Goal: Information Seeking & Learning: Check status

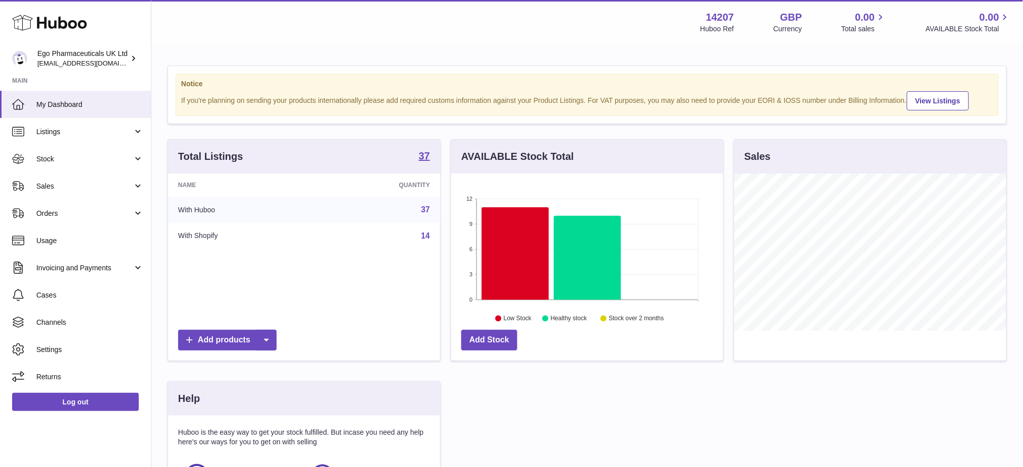
scroll to position [157, 272]
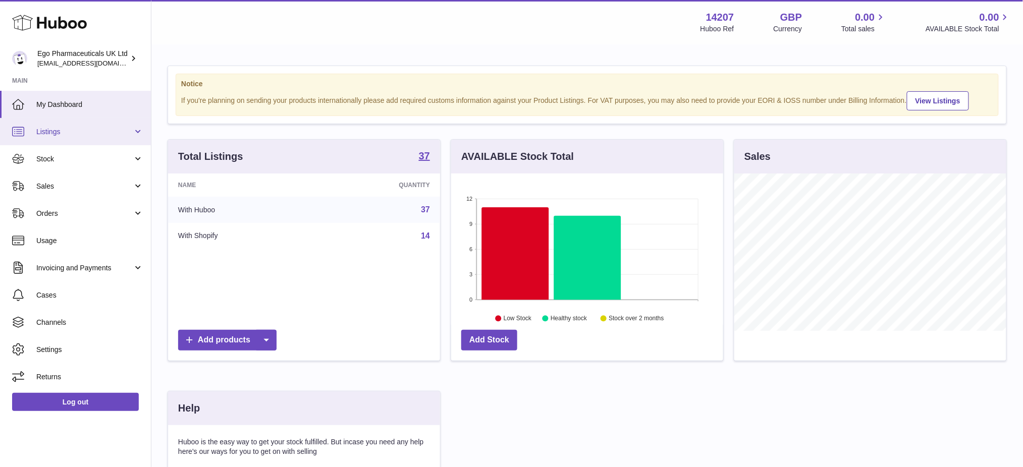
drag, startPoint x: 57, startPoint y: 132, endPoint x: 68, endPoint y: 143, distance: 16.1
click at [57, 132] on span "Listings" at bounding box center [84, 132] width 96 height 10
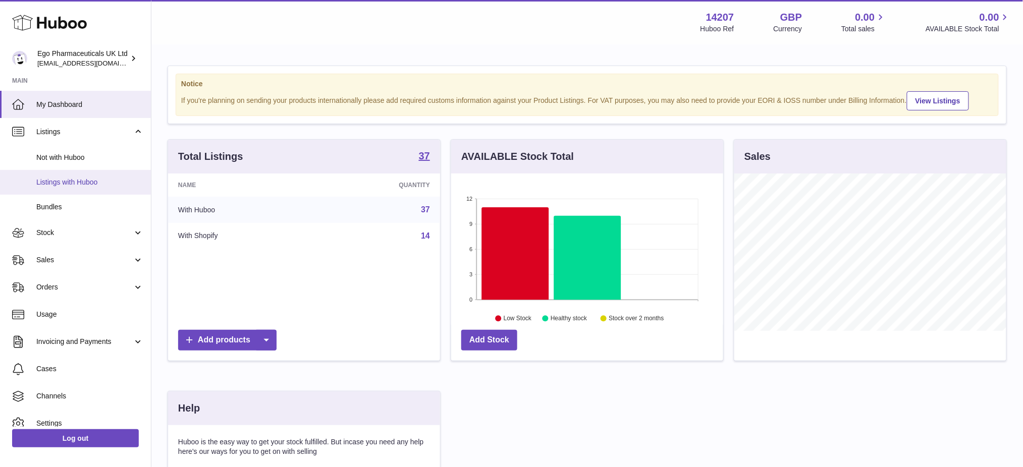
click at [70, 182] on span "Listings with Huboo" at bounding box center [89, 183] width 107 height 10
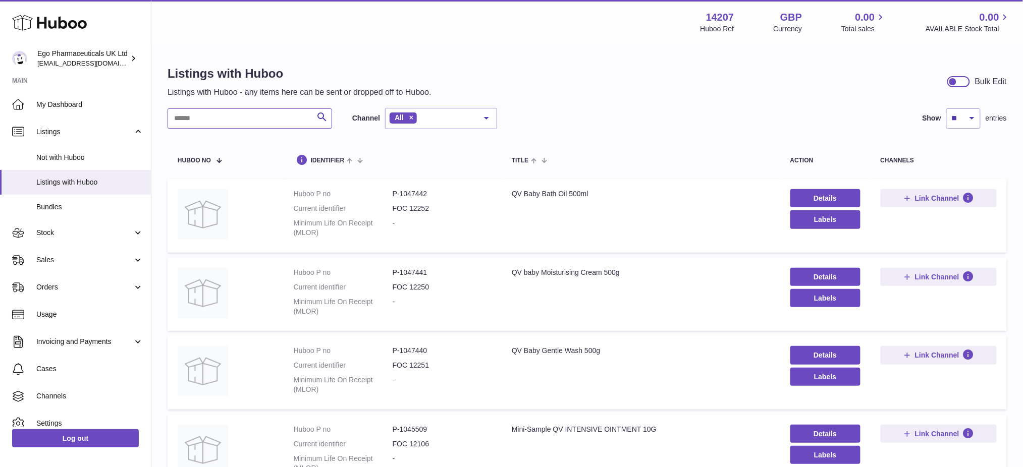
click at [216, 110] on input "text" at bounding box center [250, 119] width 165 height 20
paste input "*******"
type input "*******"
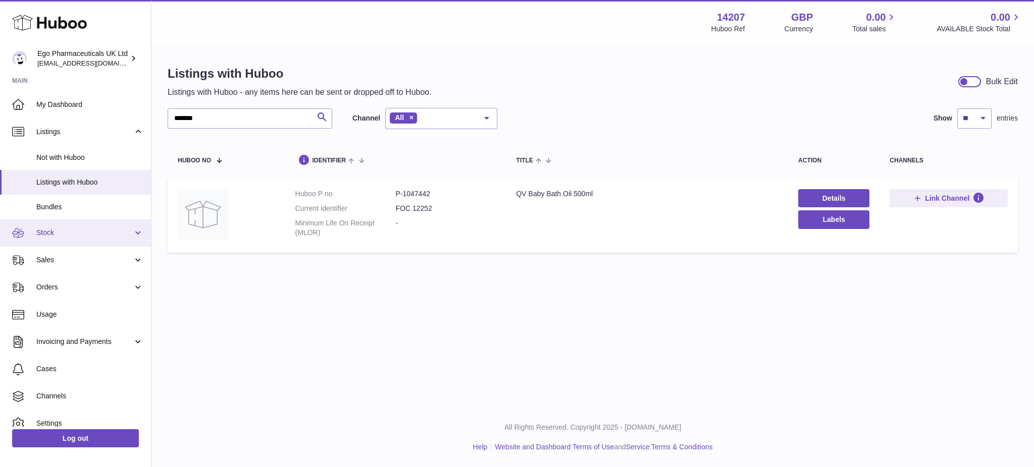
click at [59, 236] on span "Stock" at bounding box center [84, 233] width 96 height 10
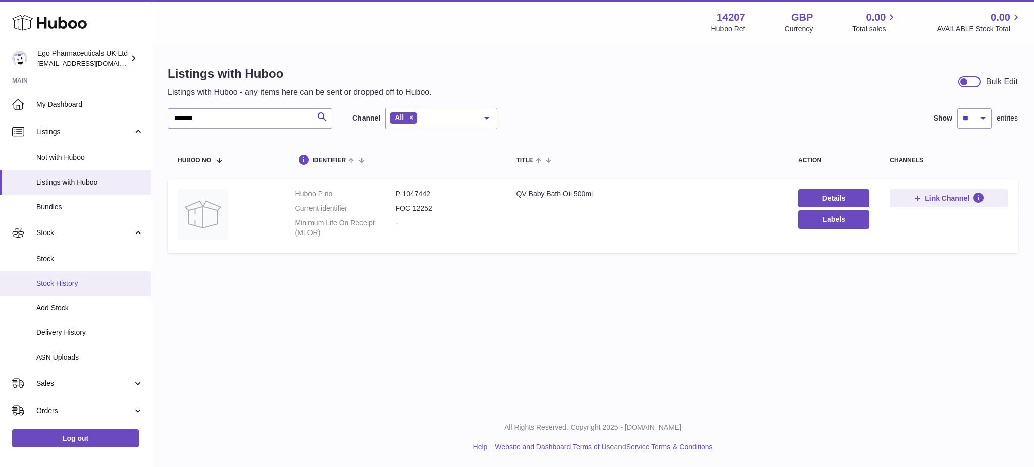
click at [67, 286] on span "Stock History" at bounding box center [89, 284] width 107 height 10
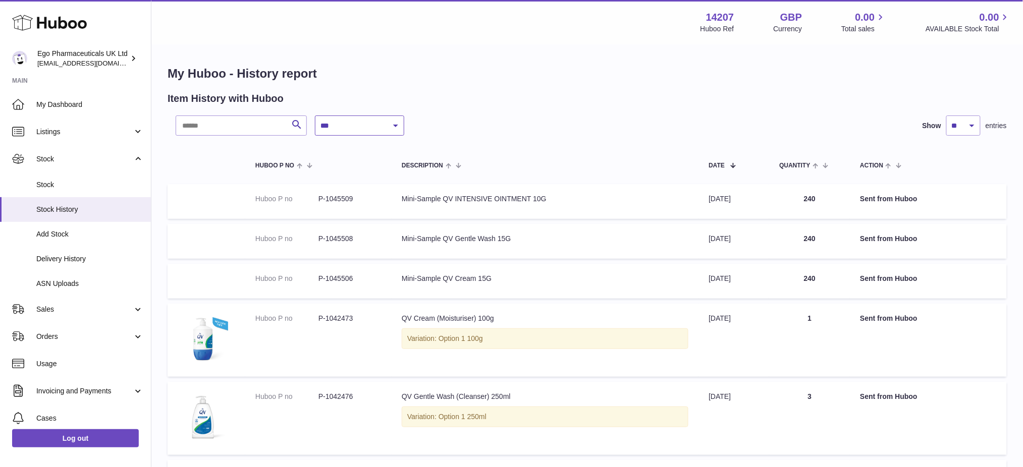
click at [351, 124] on select "**********" at bounding box center [359, 126] width 89 height 20
select select "*"
click at [315, 116] on select "**********" at bounding box center [359, 126] width 89 height 20
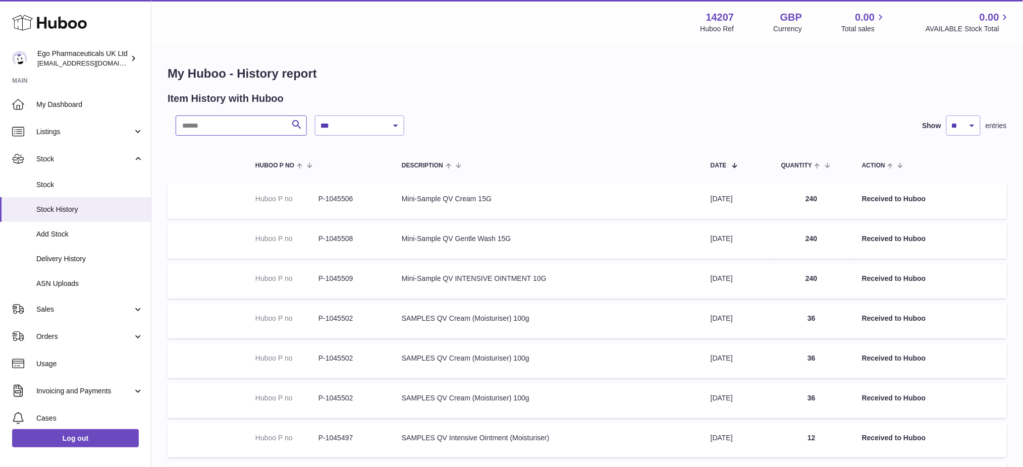
drag, startPoint x: 223, startPoint y: 123, endPoint x: 228, endPoint y: 114, distance: 11.1
click at [219, 124] on input "text" at bounding box center [241, 126] width 131 height 20
paste input "*******"
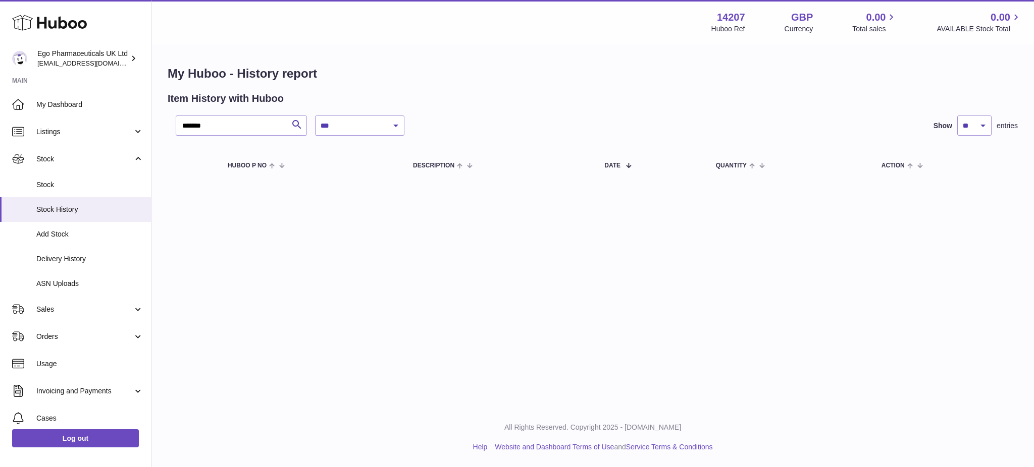
click at [493, 362] on div "**********" at bounding box center [592, 204] width 882 height 408
click at [243, 223] on div "**********" at bounding box center [592, 204] width 882 height 408
drag, startPoint x: 230, startPoint y: 117, endPoint x: 6, endPoint y: 113, distance: 224.1
click at [0, 119] on div "**********" at bounding box center [517, 233] width 1034 height 467
paste input "text"
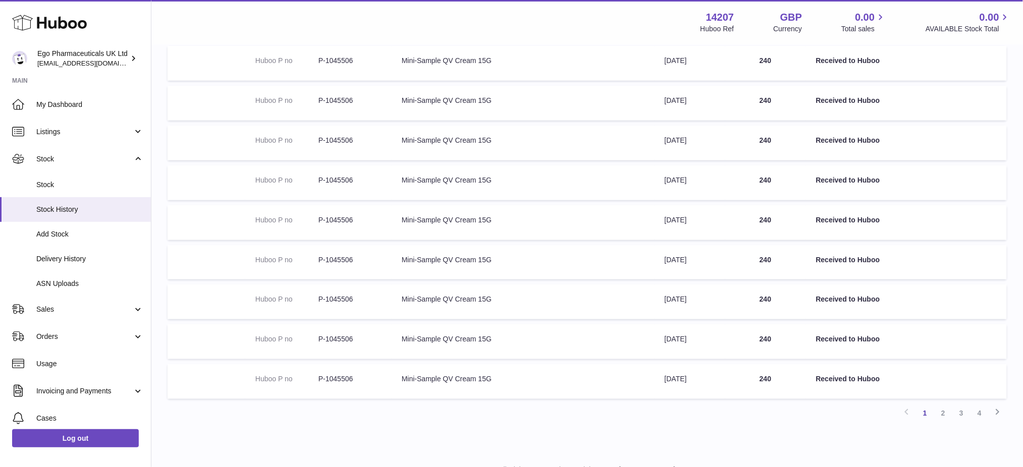
scroll to position [217, 0]
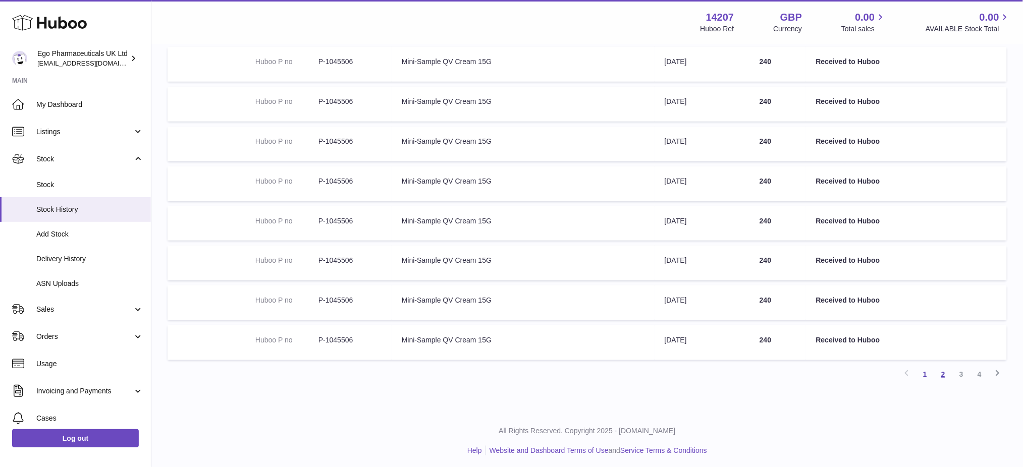
click at [947, 368] on div "**********" at bounding box center [587, 141] width 839 height 485
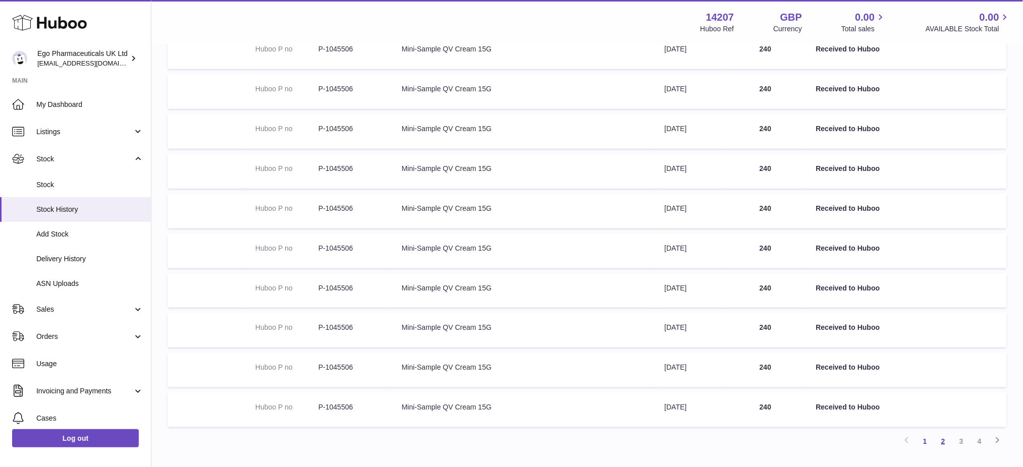
click at [943, 441] on link "2" at bounding box center [943, 442] width 18 height 18
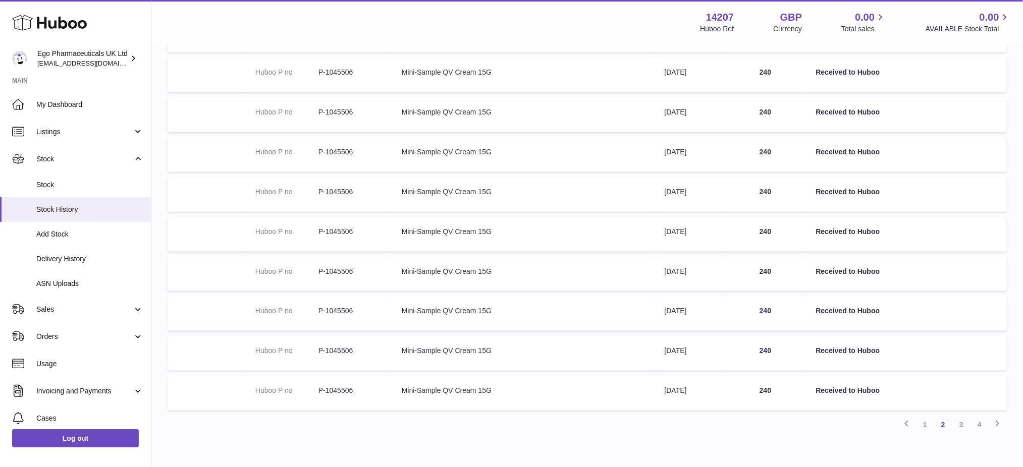
scroll to position [217, 0]
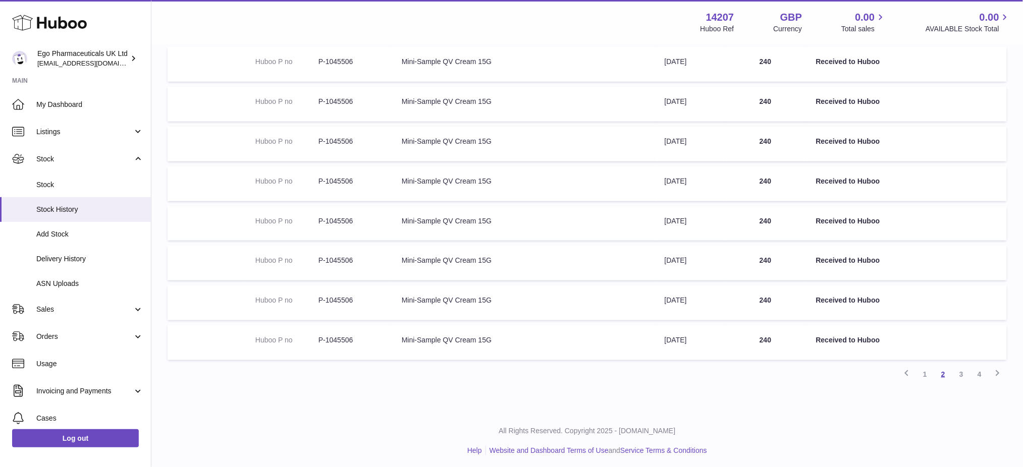
click at [951, 373] on link "2" at bounding box center [943, 374] width 18 height 18
click at [956, 369] on link "3" at bounding box center [961, 374] width 18 height 18
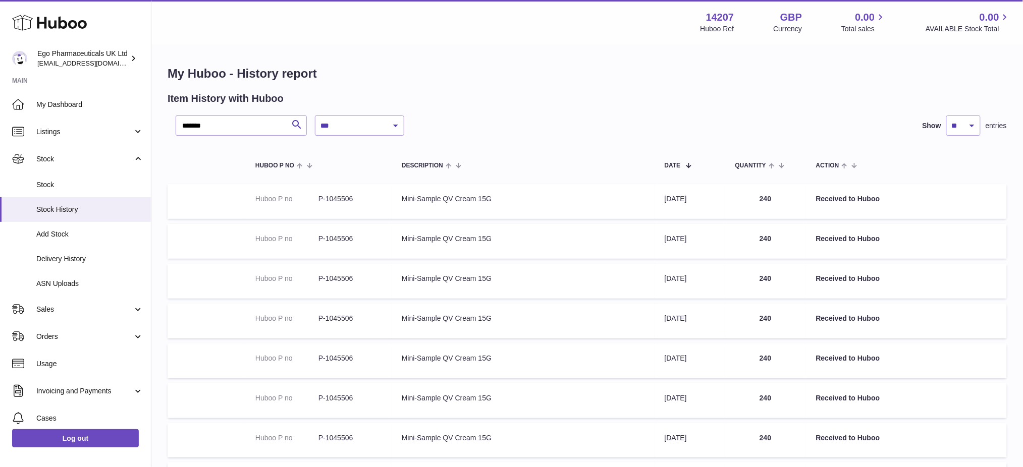
drag, startPoint x: 825, startPoint y: 56, endPoint x: 651, endPoint y: 107, distance: 181.4
click at [825, 56] on div "**********" at bounding box center [587, 336] width 872 height 583
drag, startPoint x: 232, startPoint y: 127, endPoint x: 0, endPoint y: 142, distance: 232.7
click at [0, 141] on div "**********" at bounding box center [511, 344] width 1023 height 688
paste input "text"
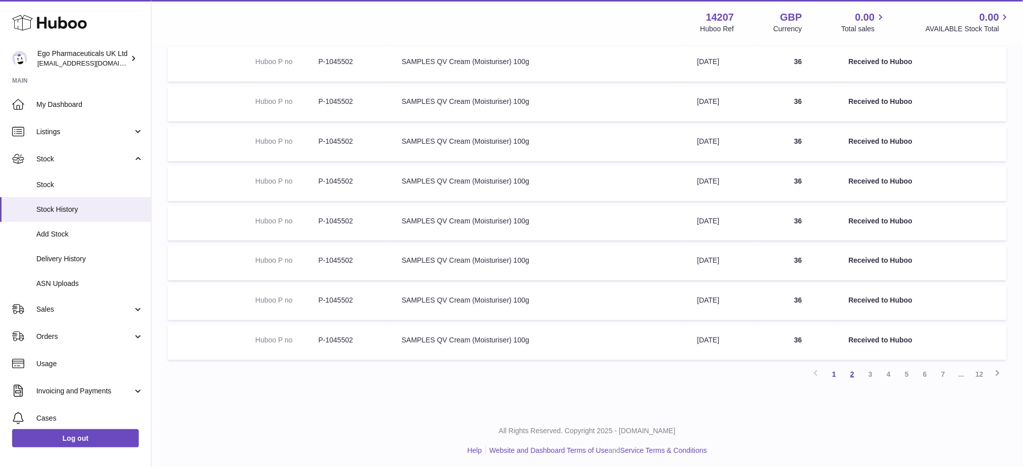
click at [854, 375] on link "2" at bounding box center [852, 374] width 18 height 18
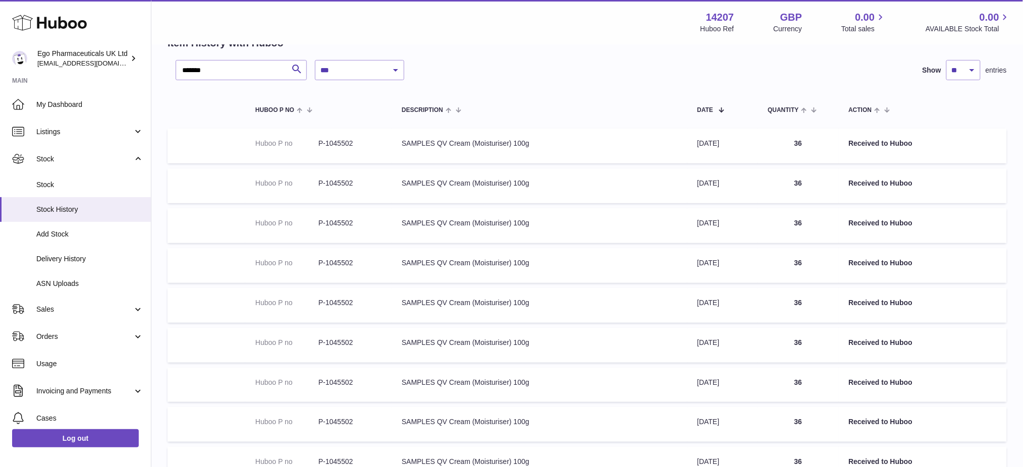
scroll to position [217, 0]
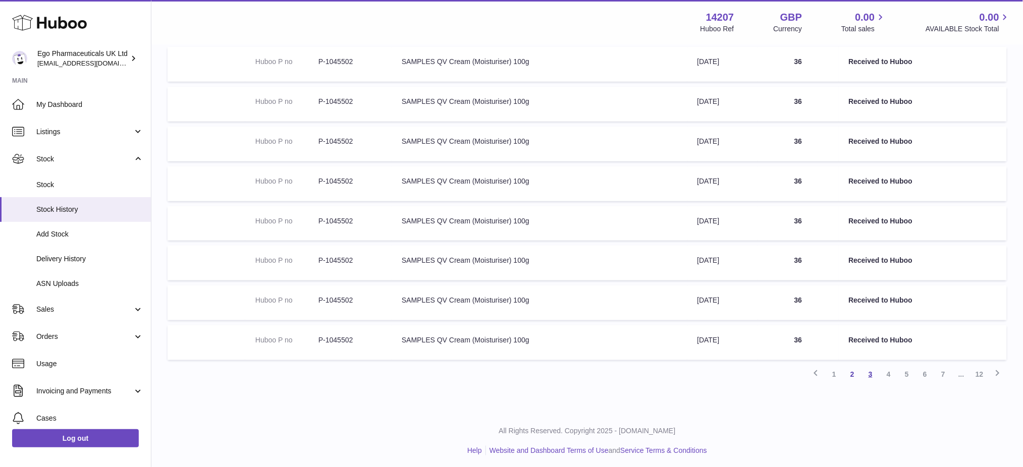
click at [867, 370] on link "3" at bounding box center [871, 374] width 18 height 18
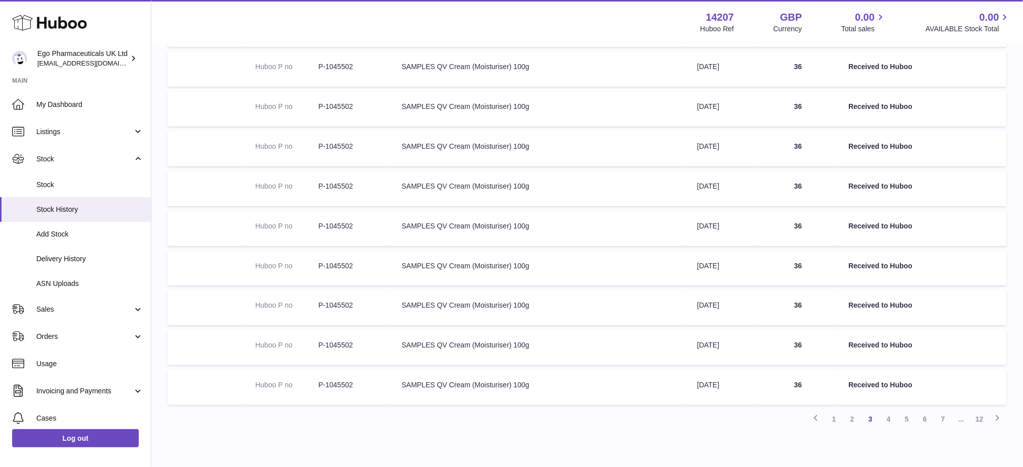
scroll to position [217, 0]
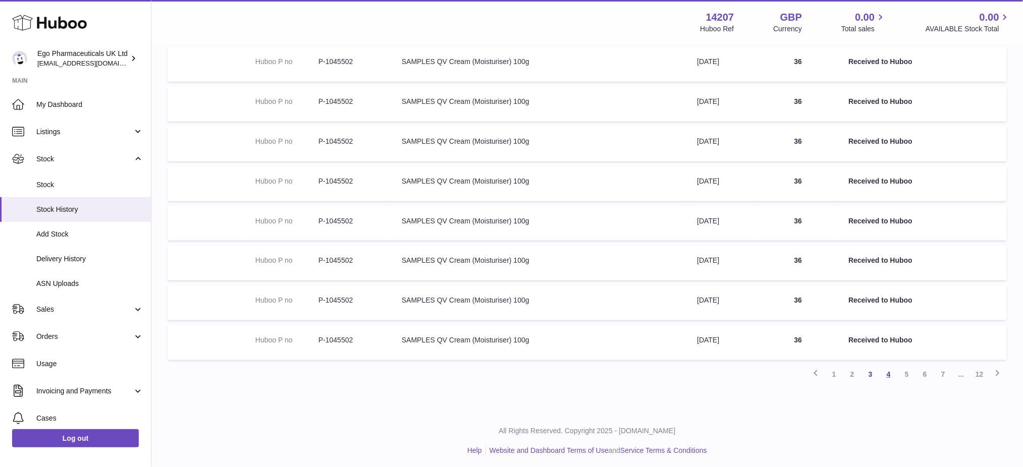
click at [892, 370] on link "4" at bounding box center [889, 374] width 18 height 18
drag, startPoint x: 911, startPoint y: 374, endPoint x: 903, endPoint y: 372, distance: 8.3
click at [911, 375] on link "5" at bounding box center [907, 374] width 18 height 18
click at [923, 374] on link "6" at bounding box center [925, 374] width 18 height 18
click at [927, 376] on link "7" at bounding box center [925, 374] width 18 height 18
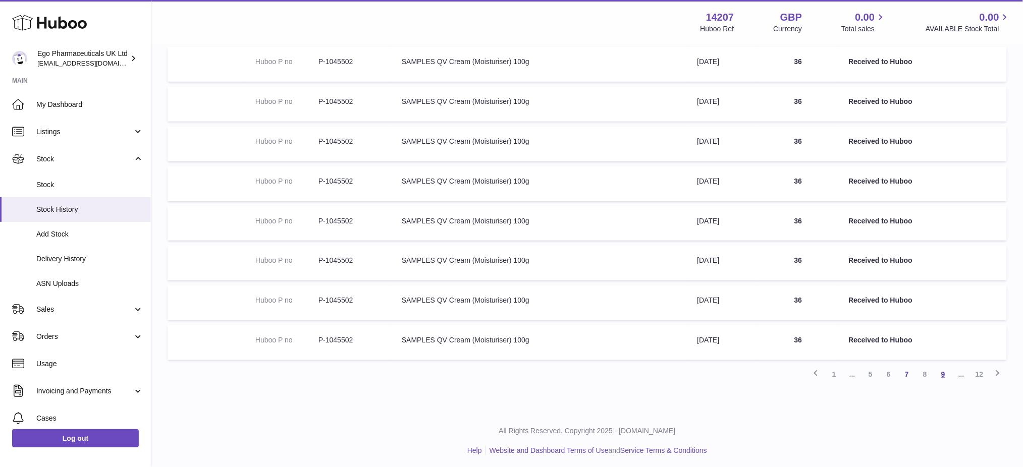
click at [940, 376] on link "9" at bounding box center [943, 374] width 18 height 18
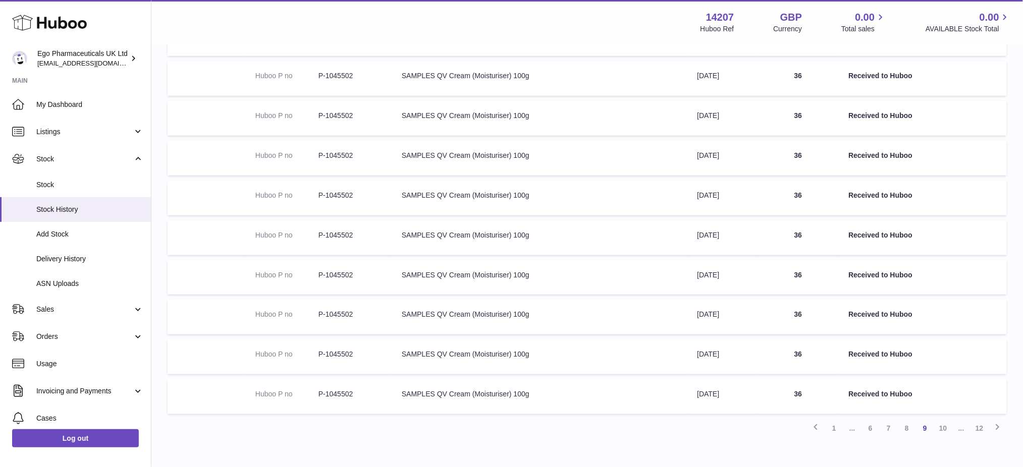
scroll to position [217, 0]
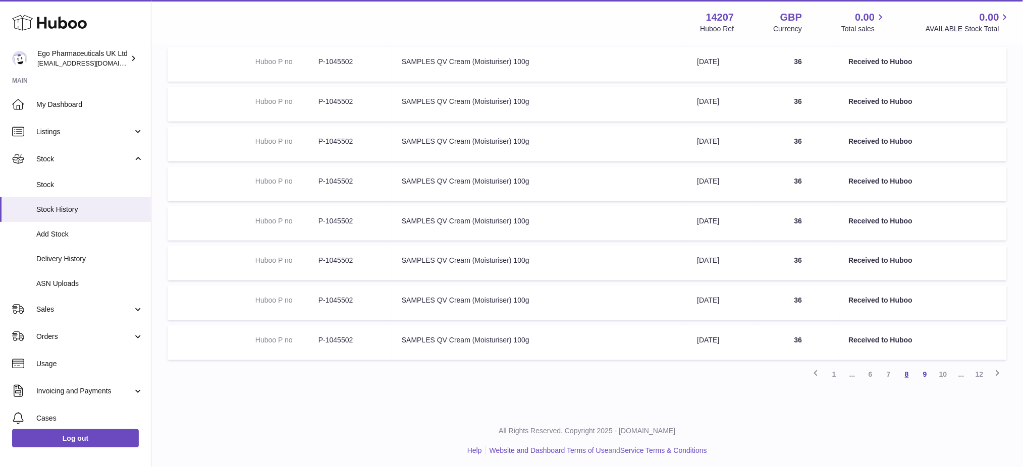
click at [911, 371] on link "8" at bounding box center [907, 374] width 18 height 18
click at [893, 376] on link "7" at bounding box center [889, 374] width 18 height 18
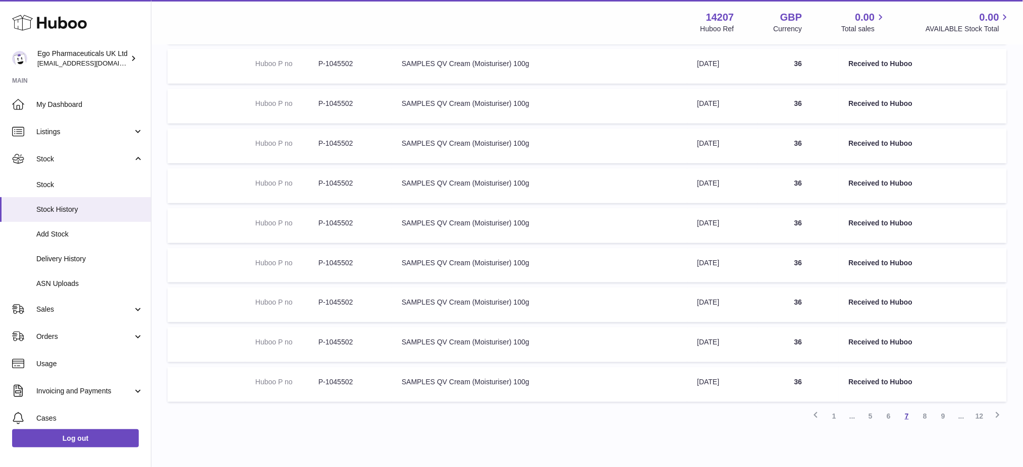
scroll to position [217, 0]
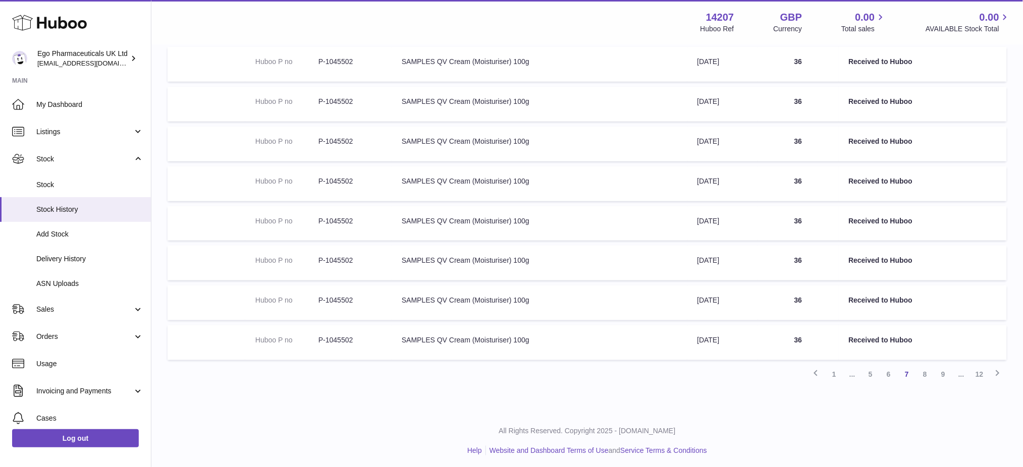
click at [925, 372] on link "8" at bounding box center [925, 374] width 18 height 18
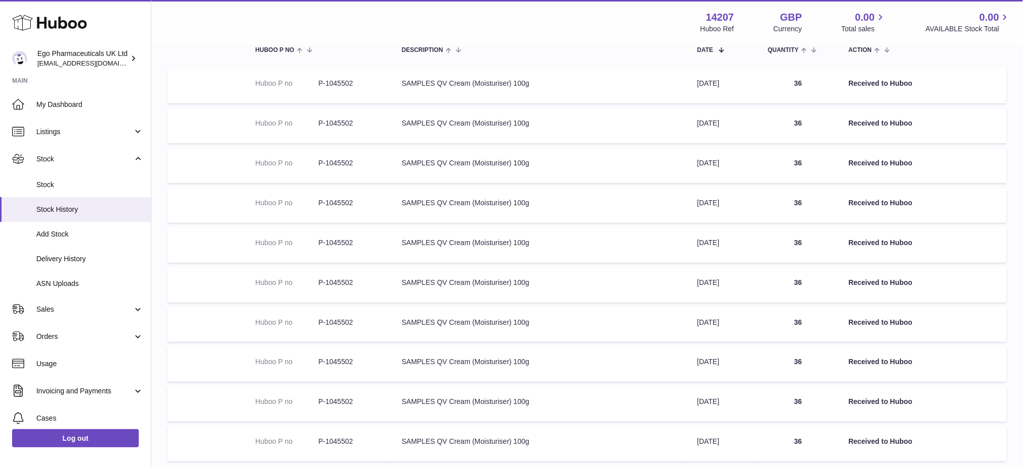
scroll to position [217, 0]
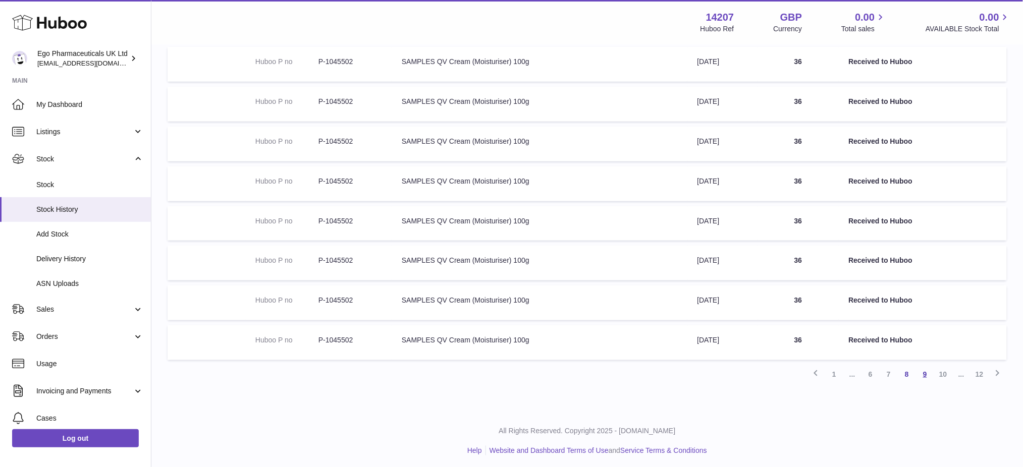
click at [922, 371] on link "9" at bounding box center [925, 374] width 18 height 18
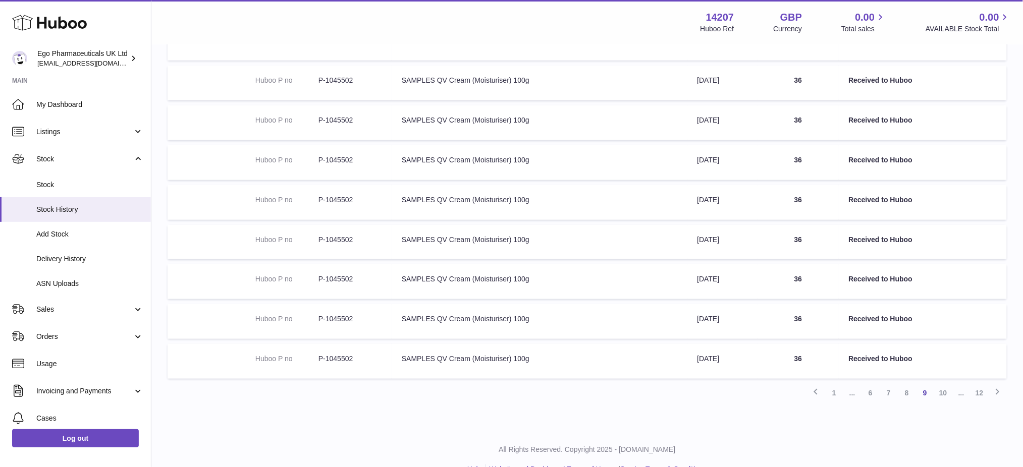
scroll to position [217, 0]
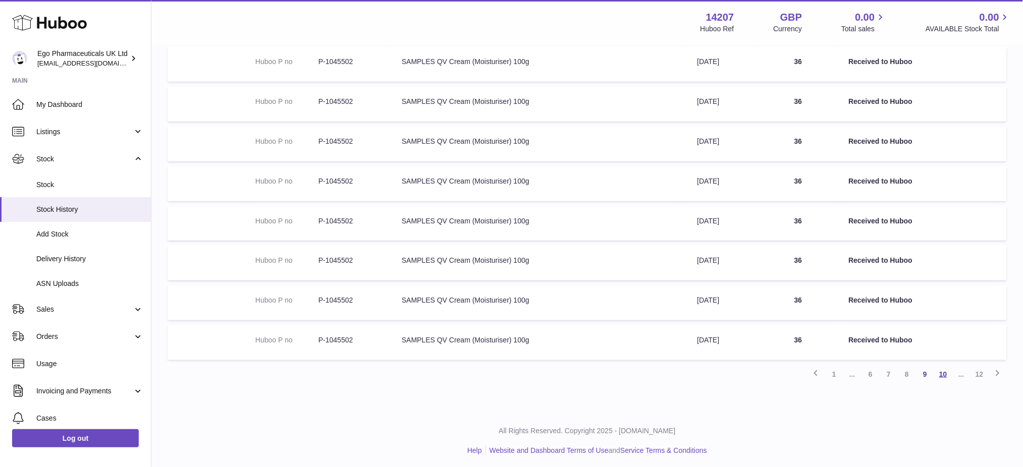
click at [938, 375] on link "10" at bounding box center [943, 374] width 18 height 18
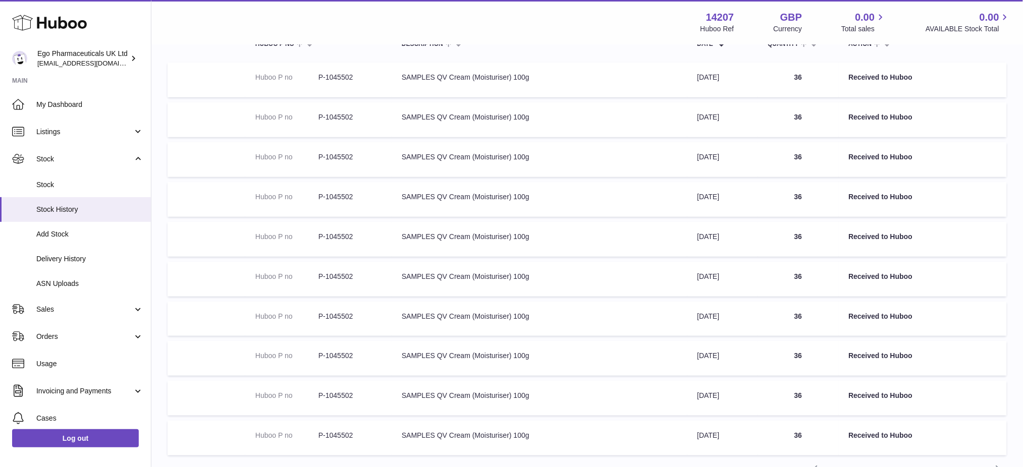
scroll to position [180, 0]
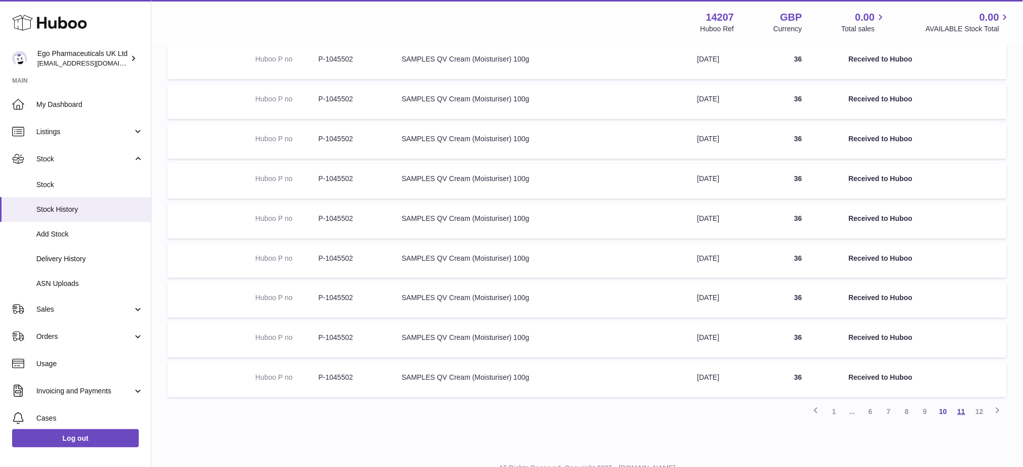
click at [958, 409] on link "11" at bounding box center [961, 412] width 18 height 18
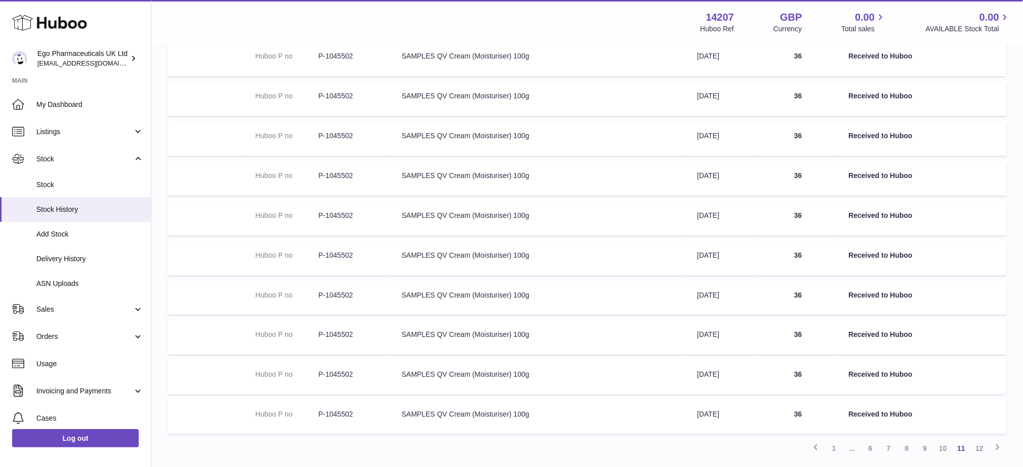
scroll to position [217, 0]
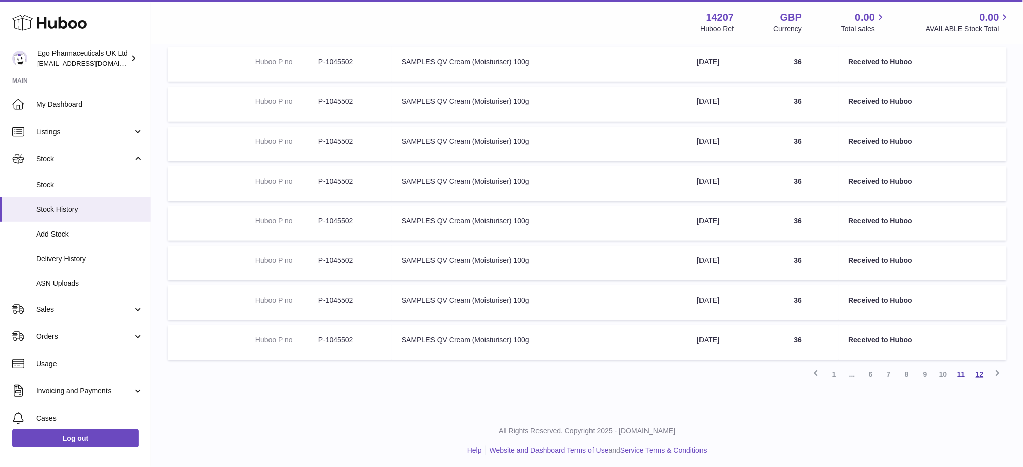
click at [976, 373] on link "12" at bounding box center [980, 374] width 18 height 18
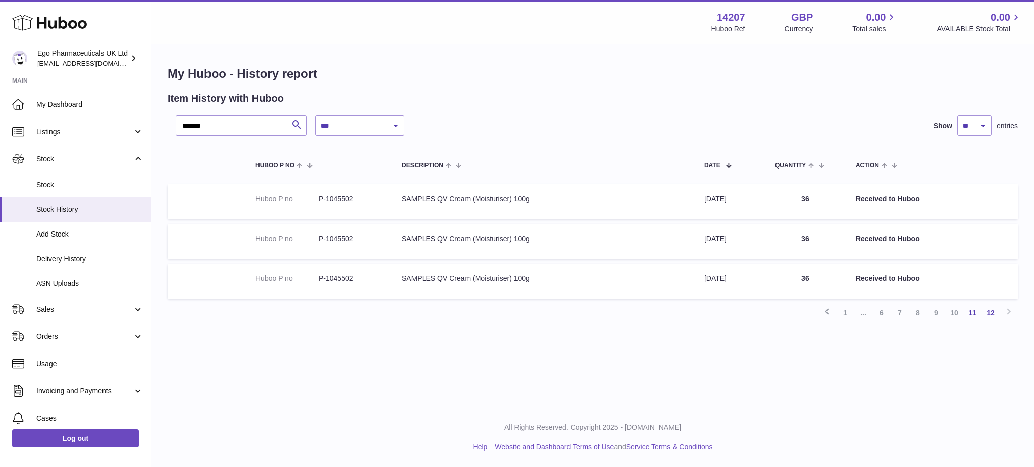
click at [969, 316] on link "11" at bounding box center [972, 313] width 18 height 18
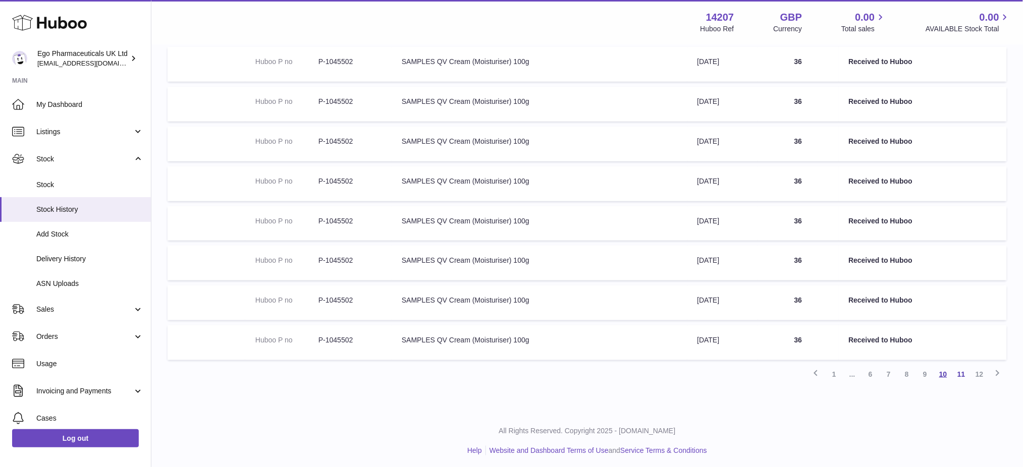
click at [945, 370] on link "10" at bounding box center [943, 374] width 18 height 18
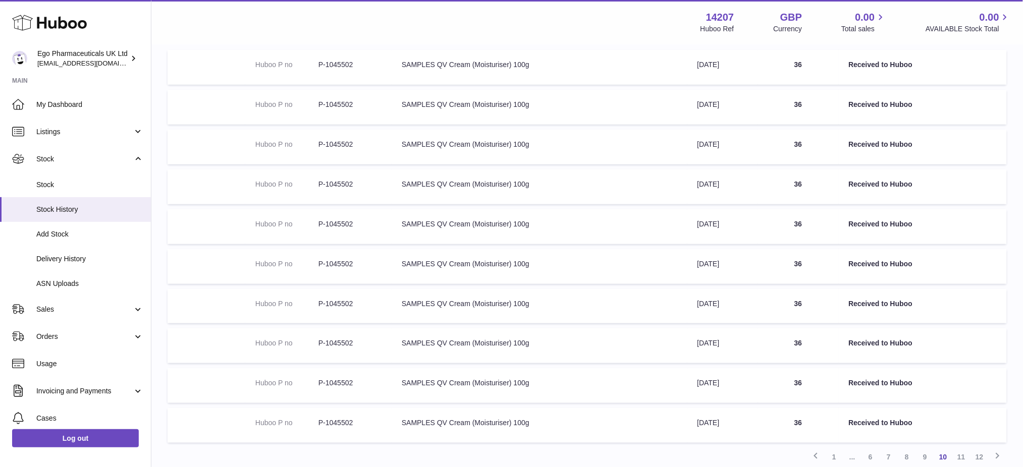
scroll to position [217, 0]
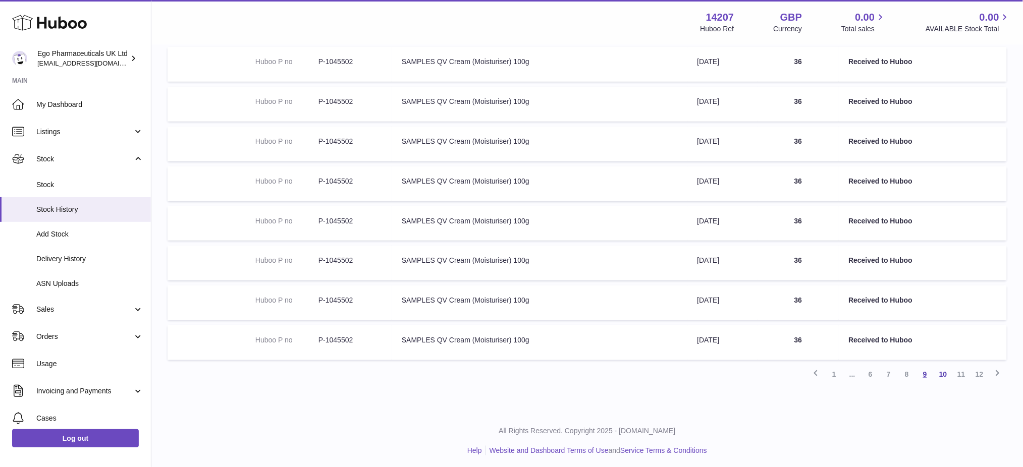
click at [929, 376] on link "9" at bounding box center [925, 374] width 18 height 18
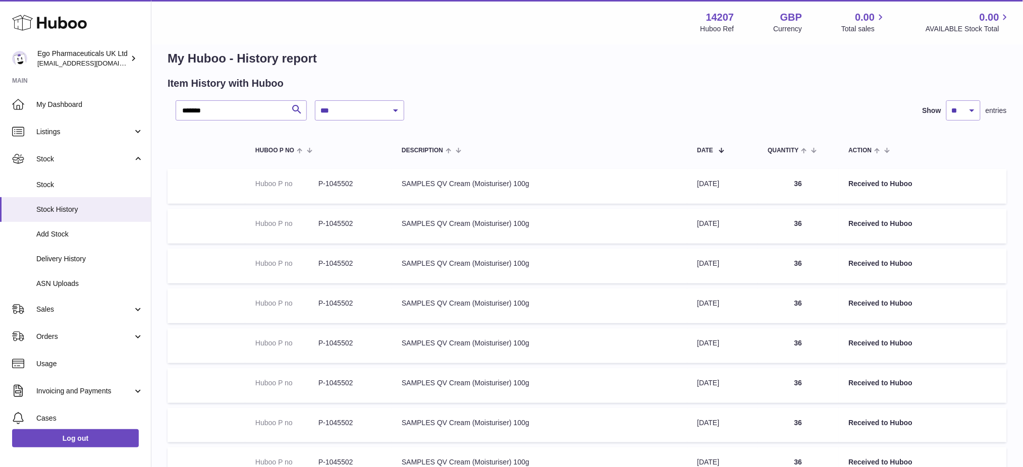
scroll to position [217, 0]
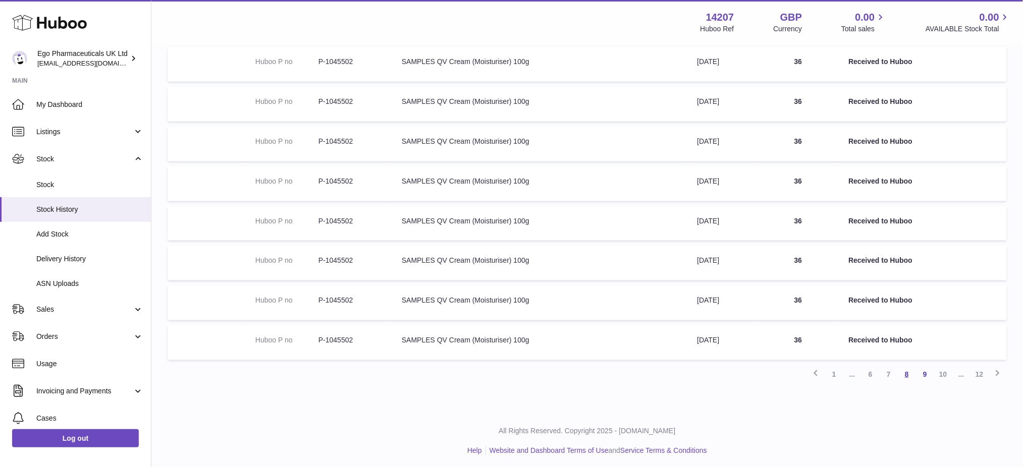
click at [913, 371] on link "8" at bounding box center [907, 374] width 18 height 18
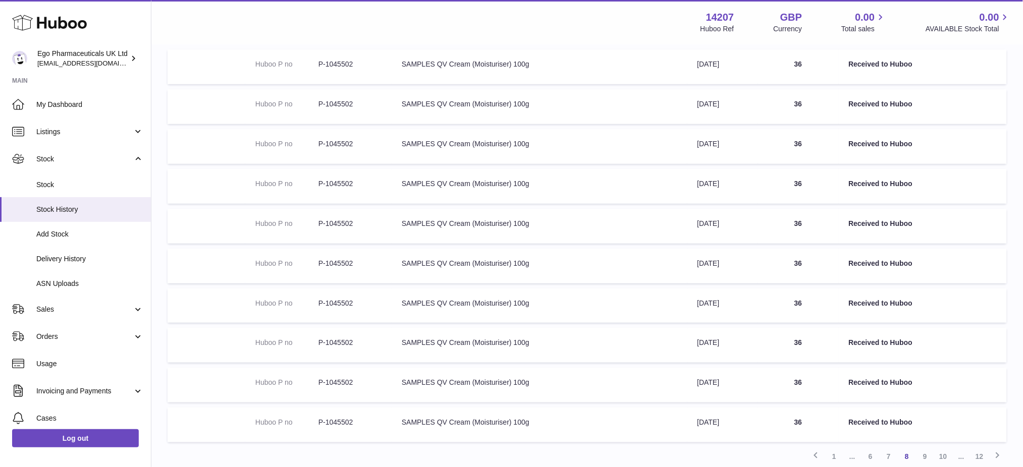
scroll to position [217, 0]
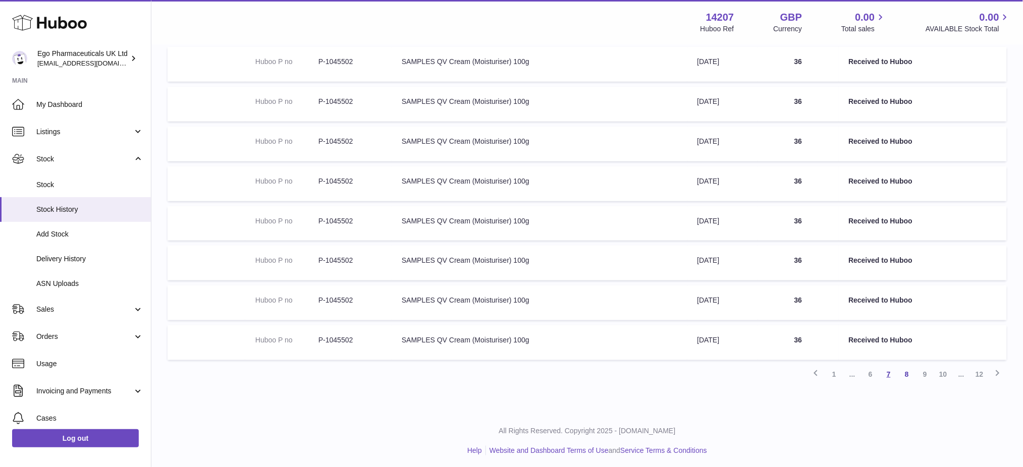
click at [890, 371] on link "7" at bounding box center [889, 374] width 18 height 18
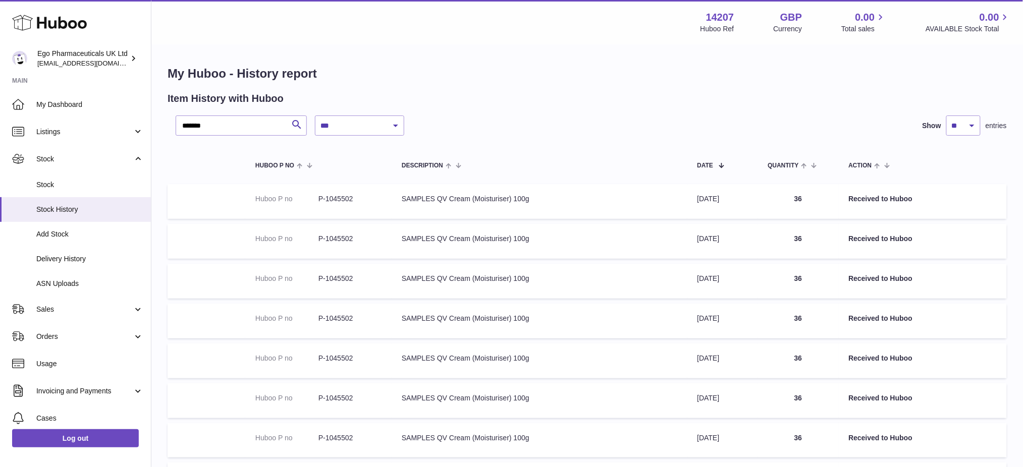
click at [540, 78] on h1 "My Huboo - History report" at bounding box center [587, 74] width 839 height 16
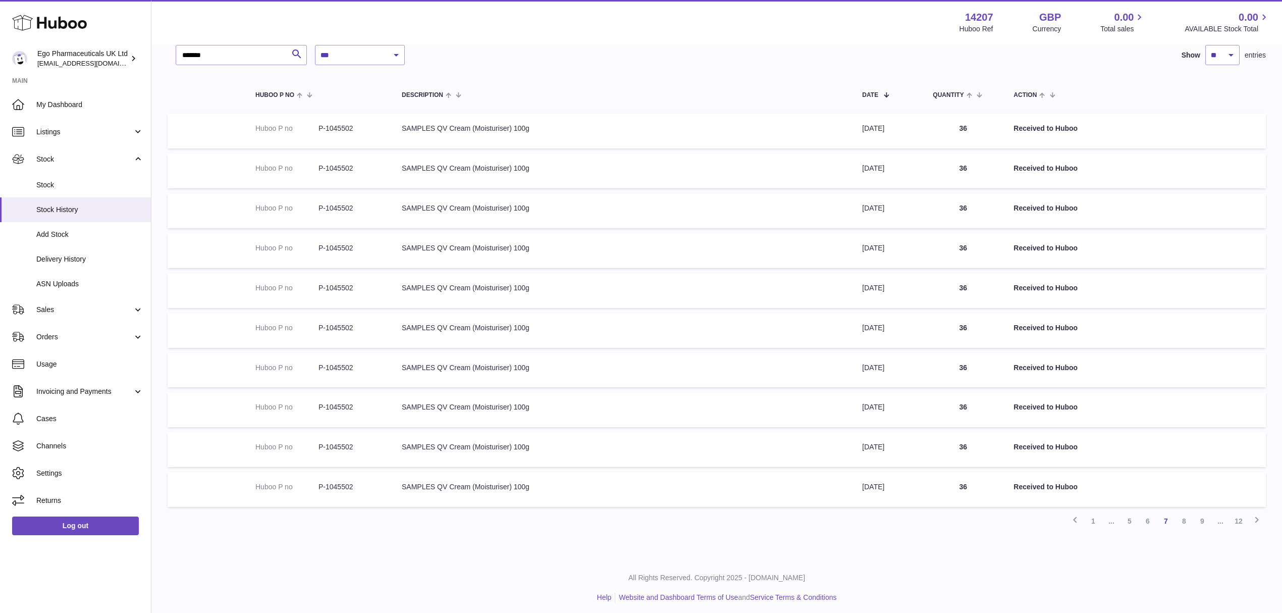
scroll to position [3, 0]
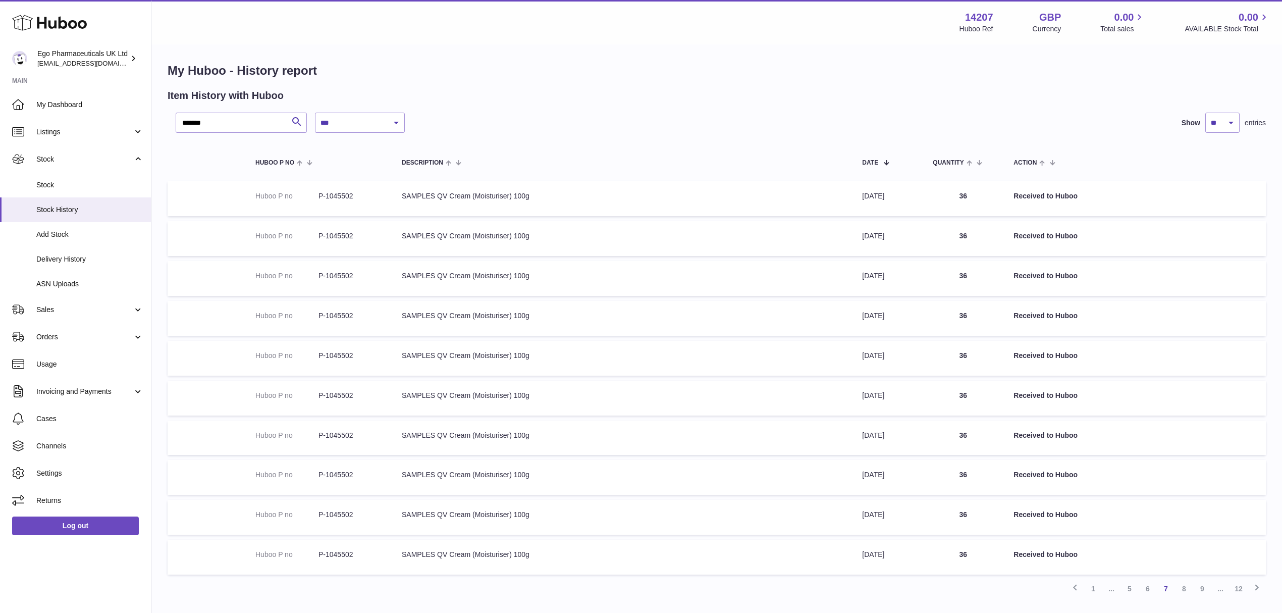
click at [1033, 467] on link "8" at bounding box center [1184, 588] width 18 height 18
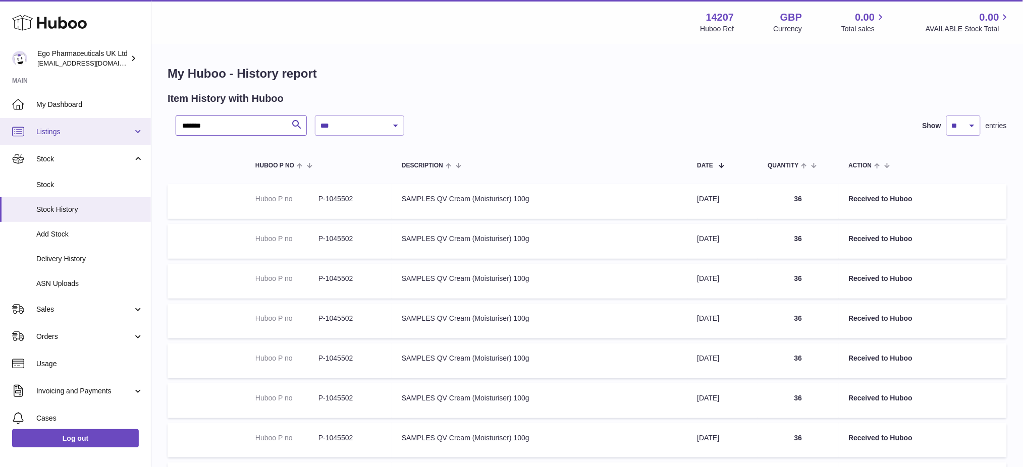
drag, startPoint x: 238, startPoint y: 132, endPoint x: 54, endPoint y: 143, distance: 184.0
click at [73, 134] on div "**********" at bounding box center [511, 344] width 1023 height 688
paste input "text"
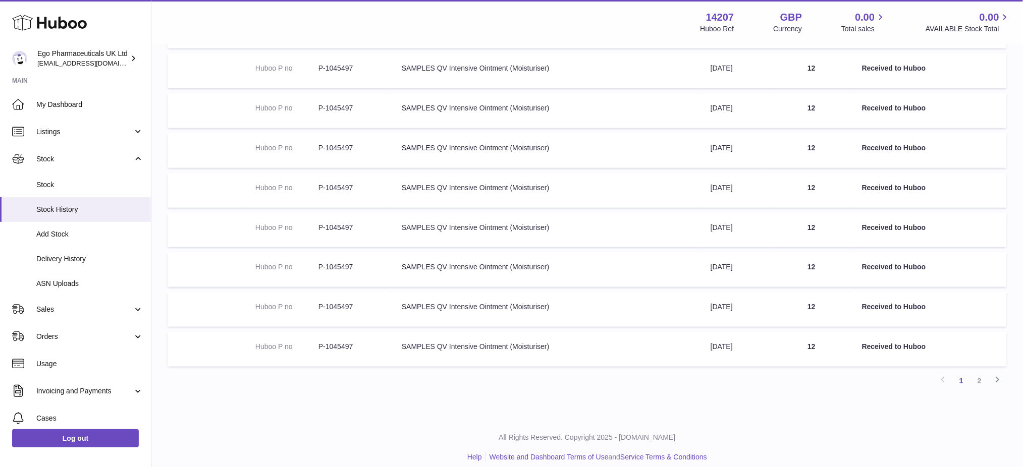
scroll to position [217, 0]
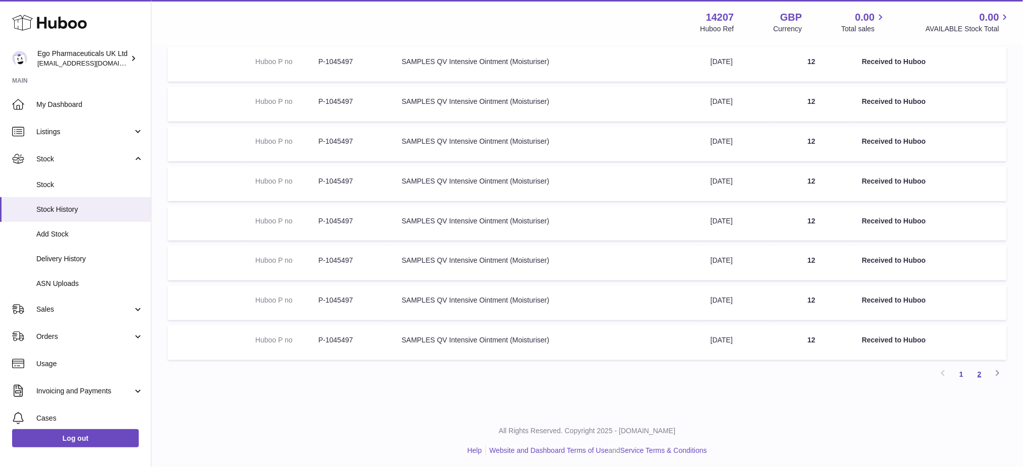
click at [982, 375] on link "2" at bounding box center [980, 374] width 18 height 18
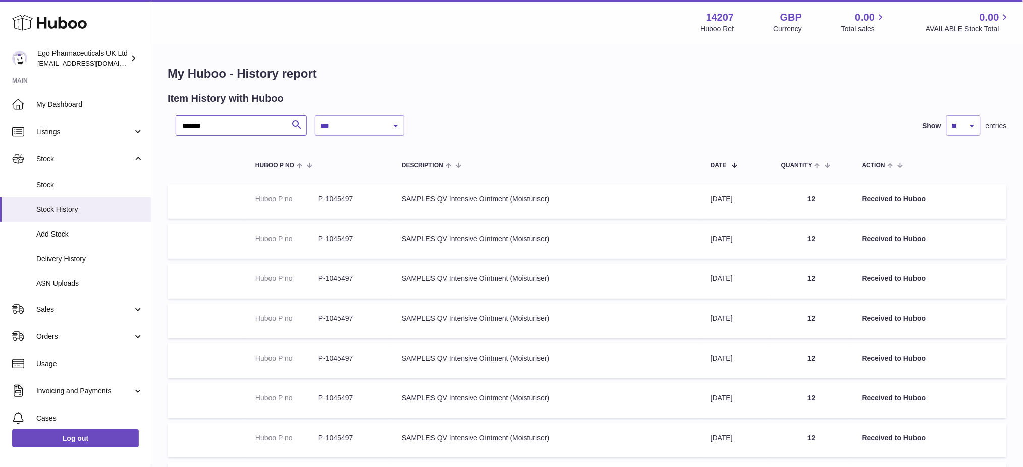
drag, startPoint x: 238, startPoint y: 121, endPoint x: 0, endPoint y: 81, distance: 241.5
click at [0, 101] on div "**********" at bounding box center [511, 324] width 1023 height 648
paste input "text"
type input "*******"
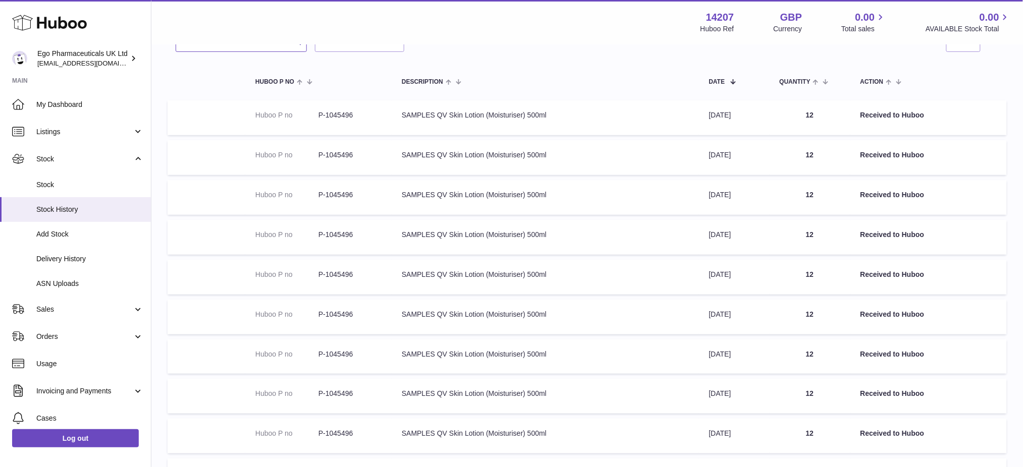
scroll to position [217, 0]
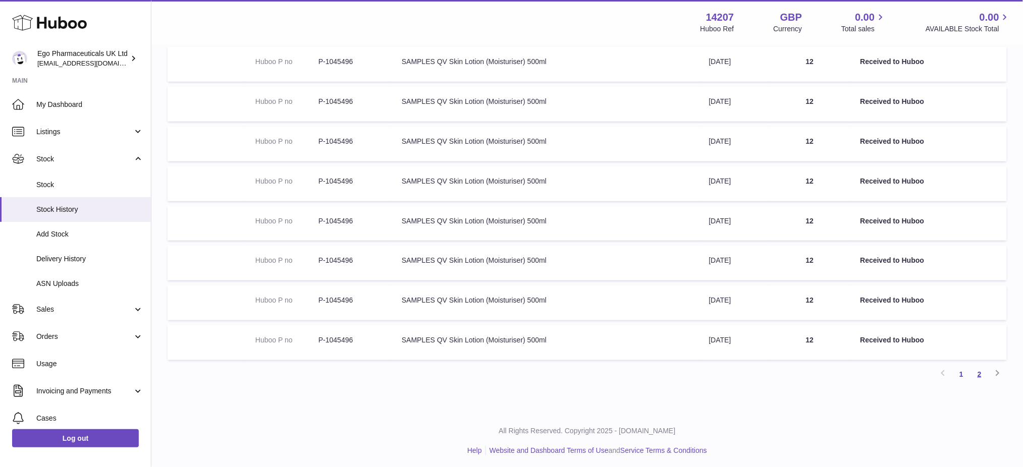
click at [977, 375] on link "2" at bounding box center [980, 374] width 18 height 18
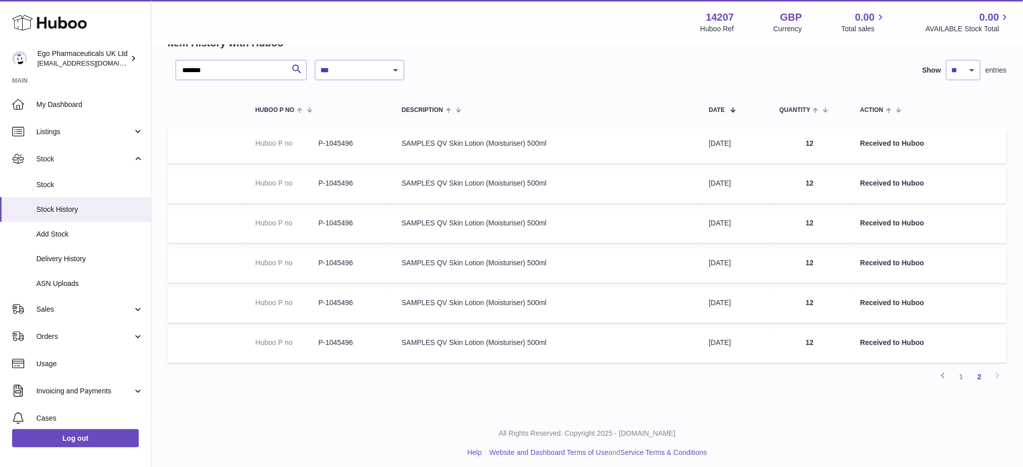
scroll to position [59, 0]
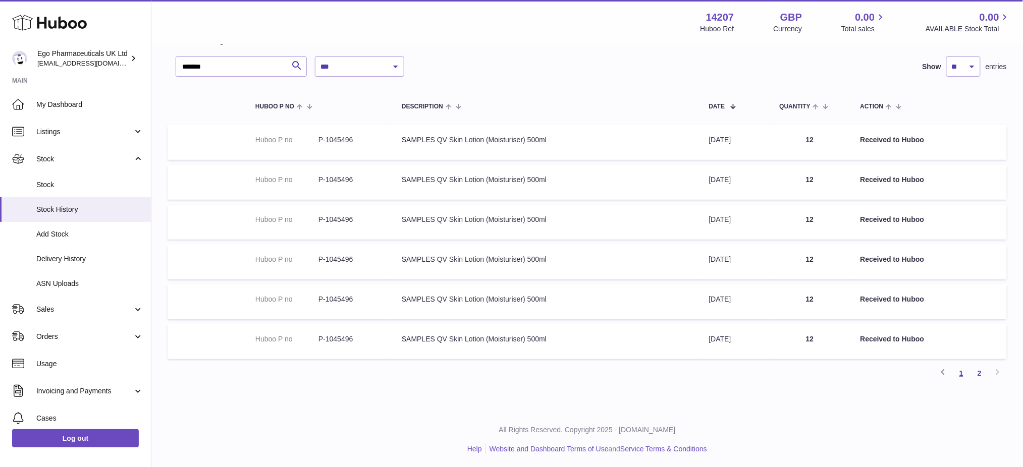
click at [962, 371] on link "1" at bounding box center [961, 373] width 18 height 18
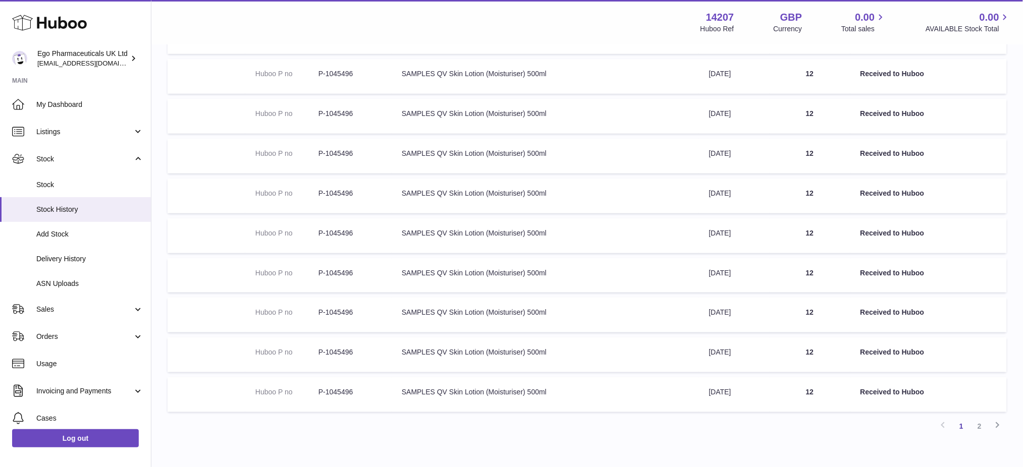
scroll to position [217, 0]
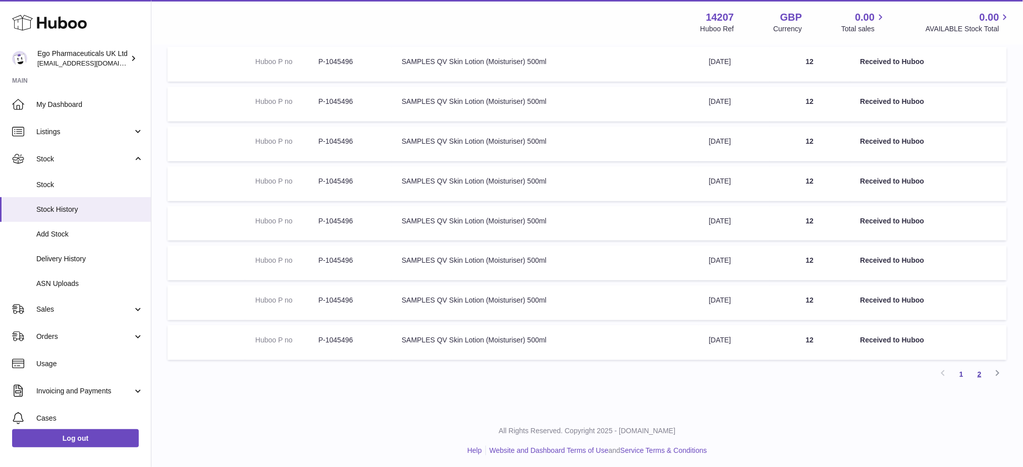
click at [981, 373] on link "2" at bounding box center [980, 374] width 18 height 18
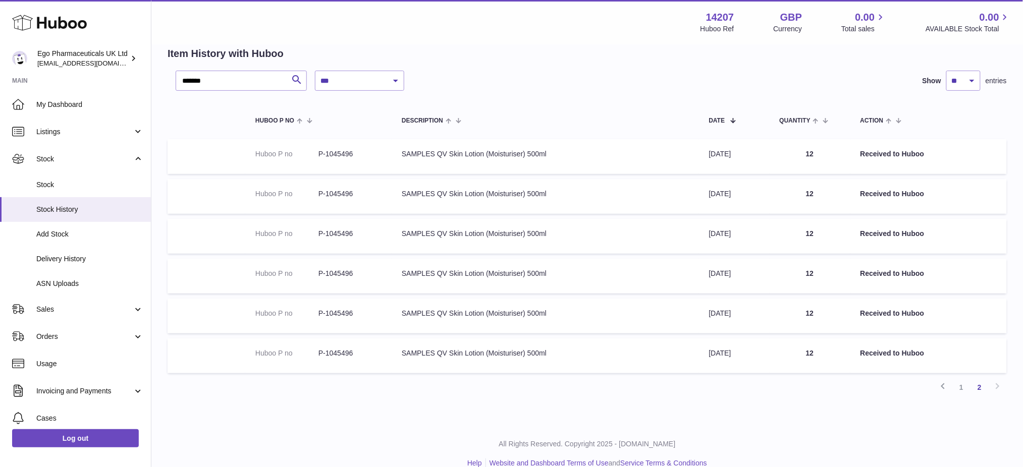
scroll to position [59, 0]
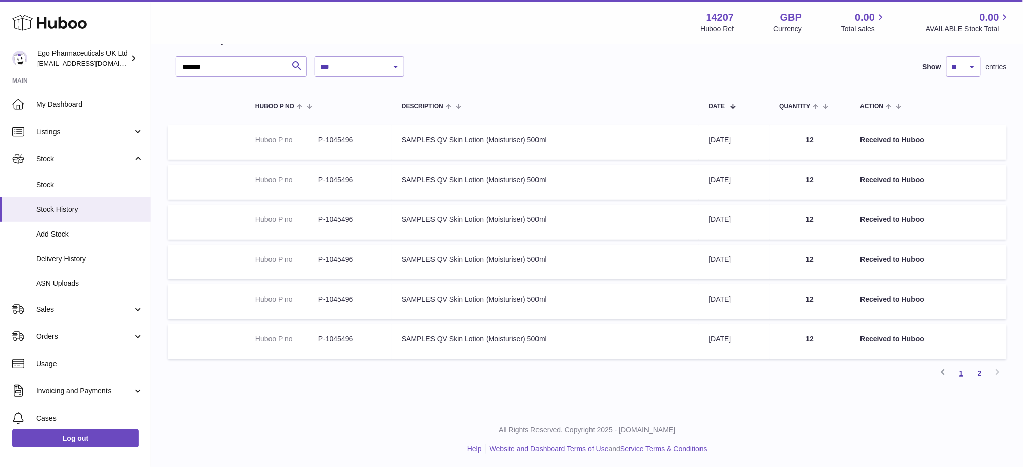
click at [962, 372] on link "1" at bounding box center [961, 373] width 18 height 18
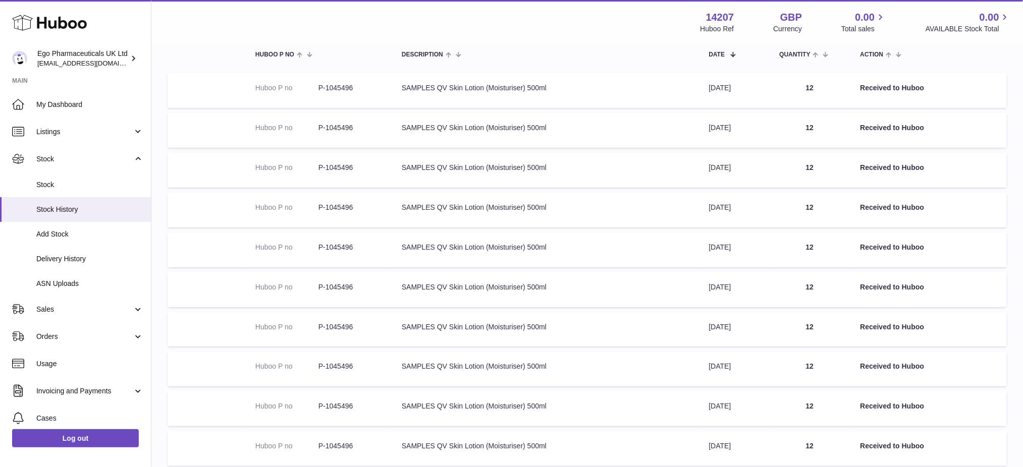
scroll to position [217, 0]
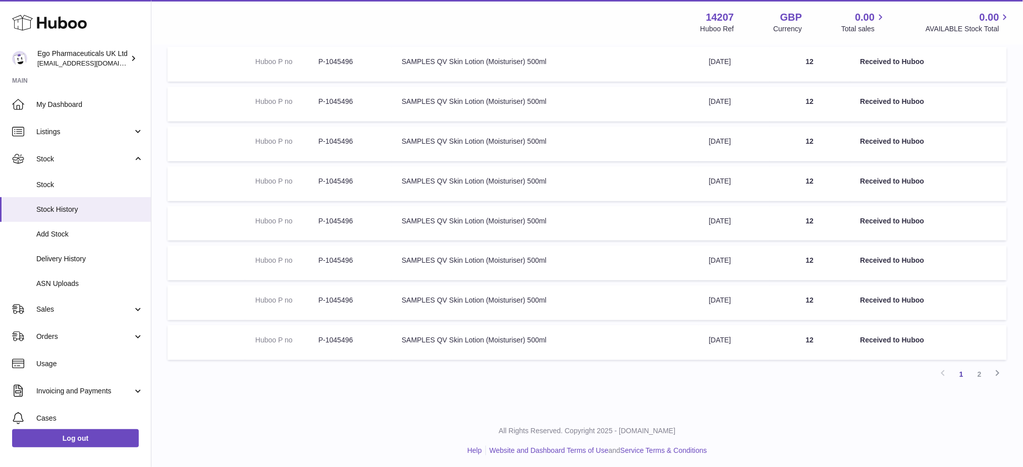
click at [236, 402] on div "**********" at bounding box center [587, 119] width 872 height 583
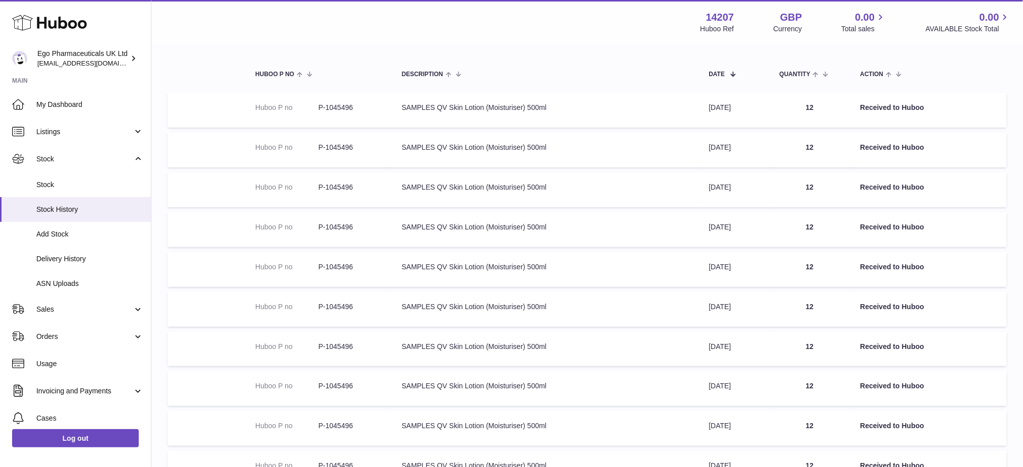
scroll to position [0, 0]
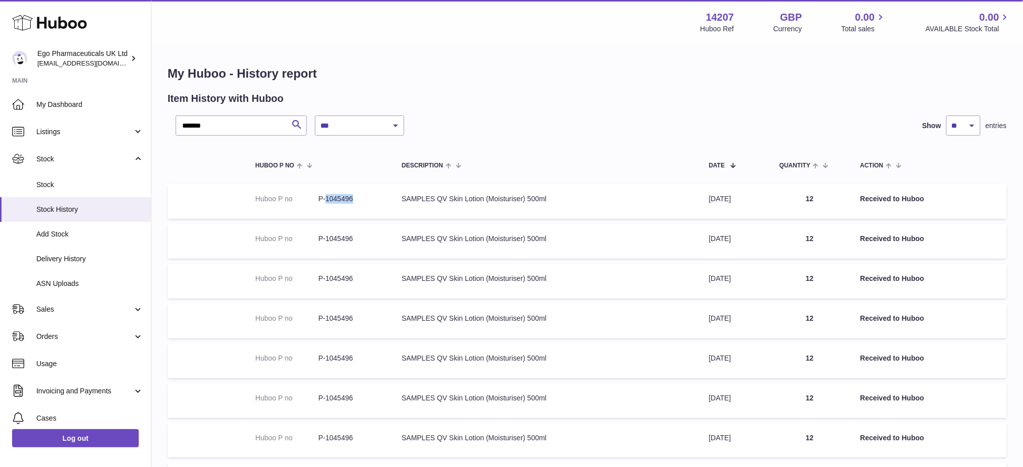
drag, startPoint x: 370, startPoint y: 200, endPoint x: 325, endPoint y: 200, distance: 44.9
click at [325, 200] on dd "P-1045496" at bounding box center [349, 199] width 63 height 10
copy dd "1045496"
click at [577, 89] on div "**********" at bounding box center [587, 336] width 872 height 583
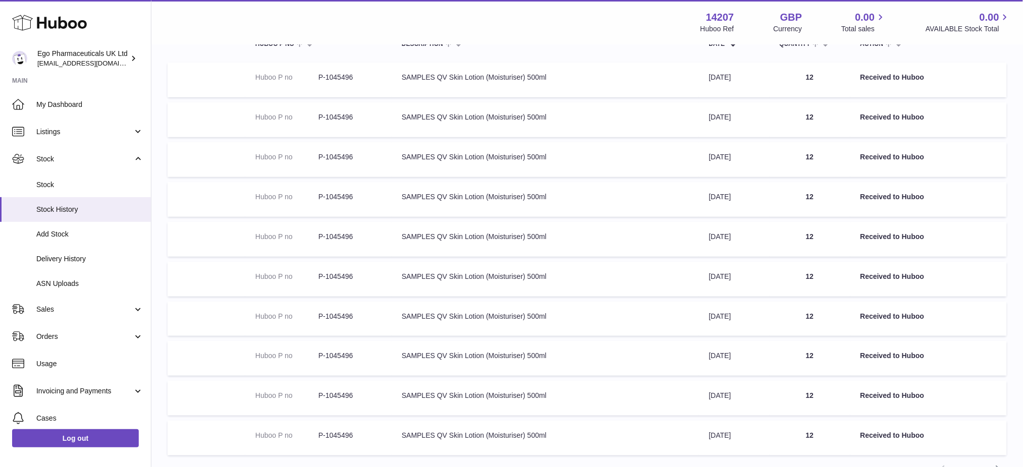
scroll to position [217, 0]
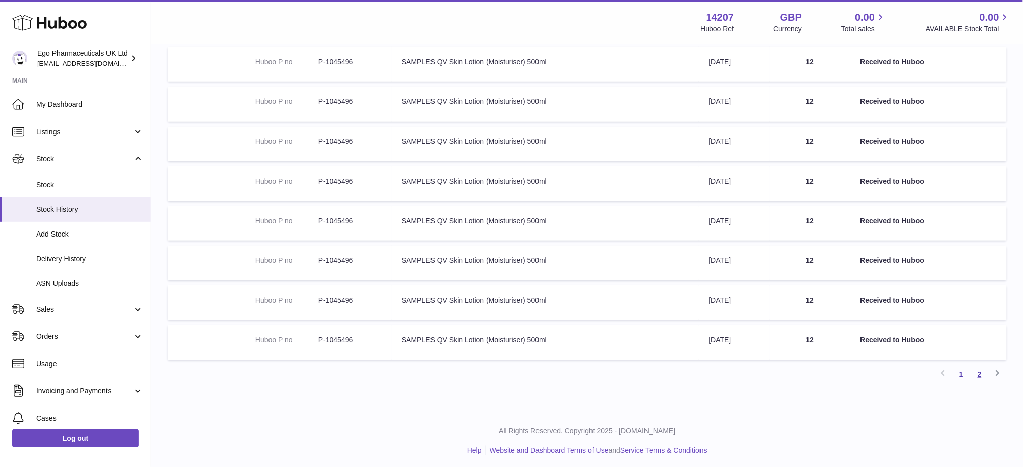
click at [981, 373] on link "2" at bounding box center [980, 374] width 18 height 18
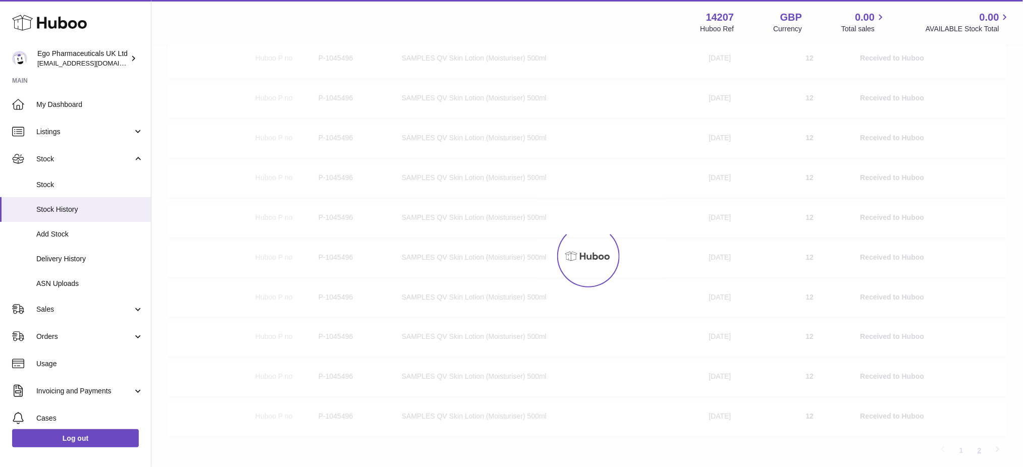
scroll to position [45, 0]
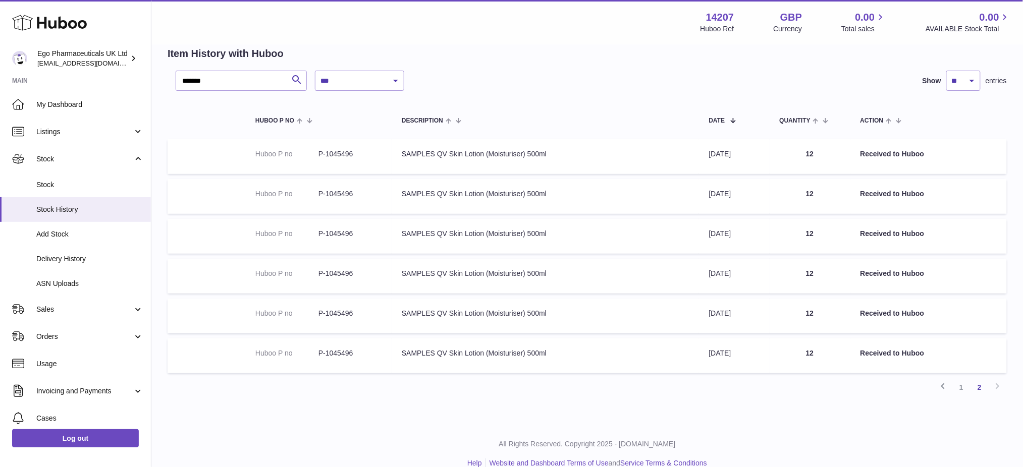
drag, startPoint x: 575, startPoint y: 92, endPoint x: 706, endPoint y: 188, distance: 162.1
click at [575, 92] on div "**********" at bounding box center [587, 234] width 839 height 326
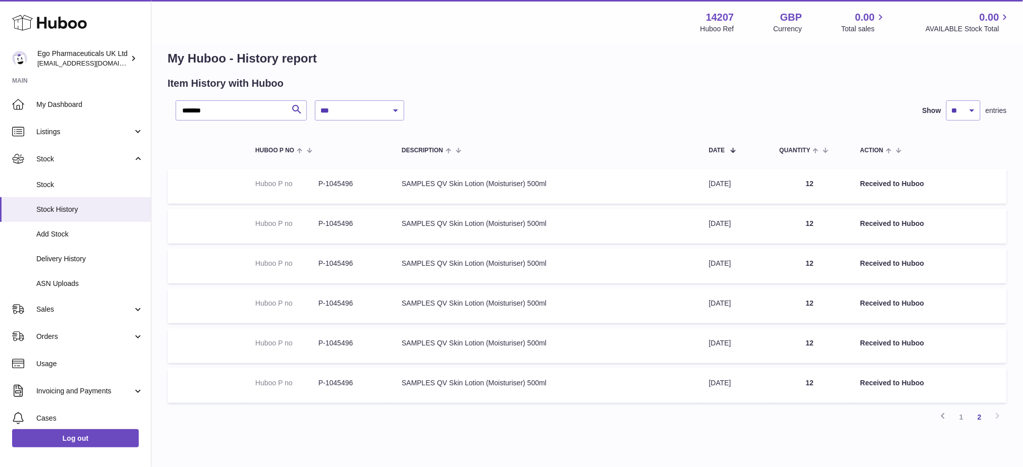
scroll to position [0, 0]
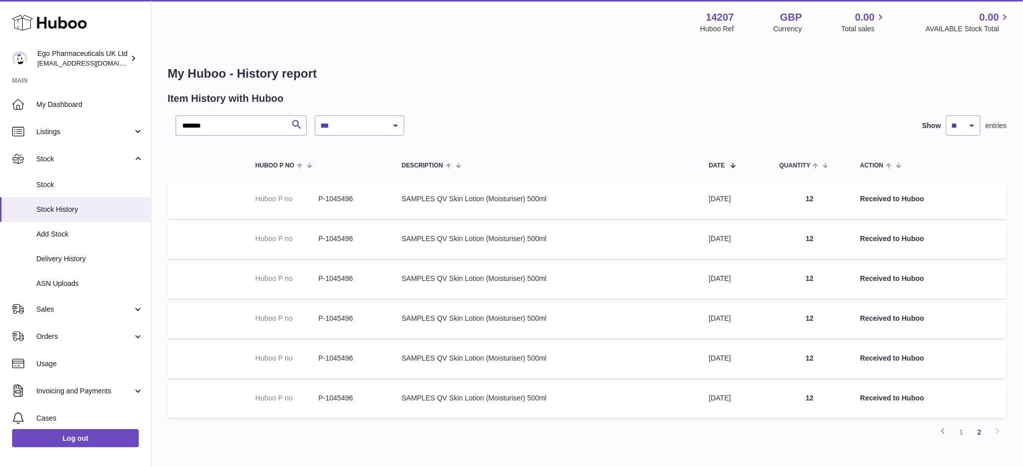
drag, startPoint x: 748, startPoint y: 447, endPoint x: 733, endPoint y: 441, distance: 15.7
click at [747, 447] on div "**********" at bounding box center [587, 257] width 872 height 424
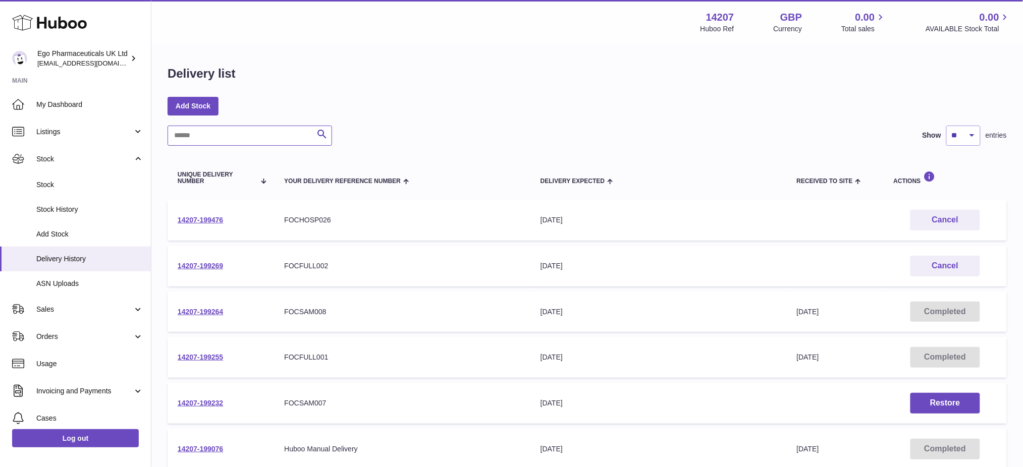
click at [205, 142] on input "text" at bounding box center [250, 136] width 165 height 20
paste input "**********"
type input "**********"
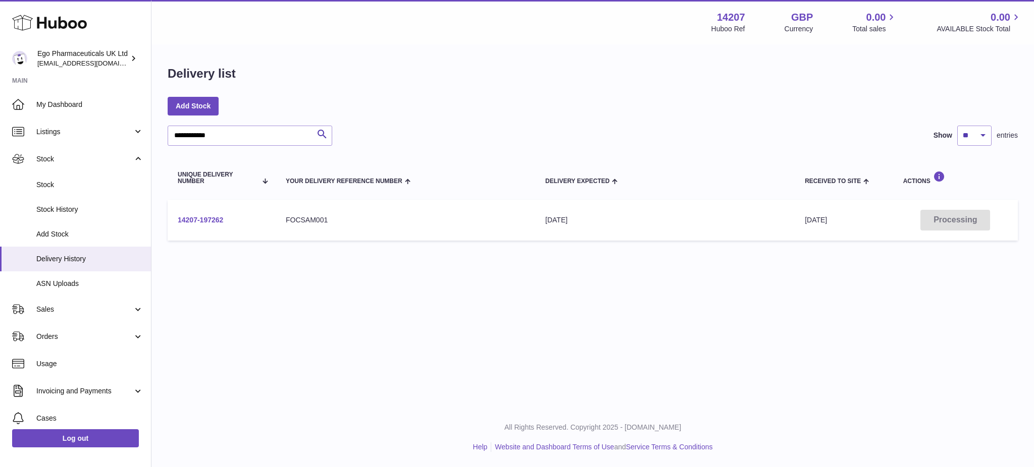
click at [192, 216] on link "14207-197262" at bounding box center [200, 220] width 45 height 8
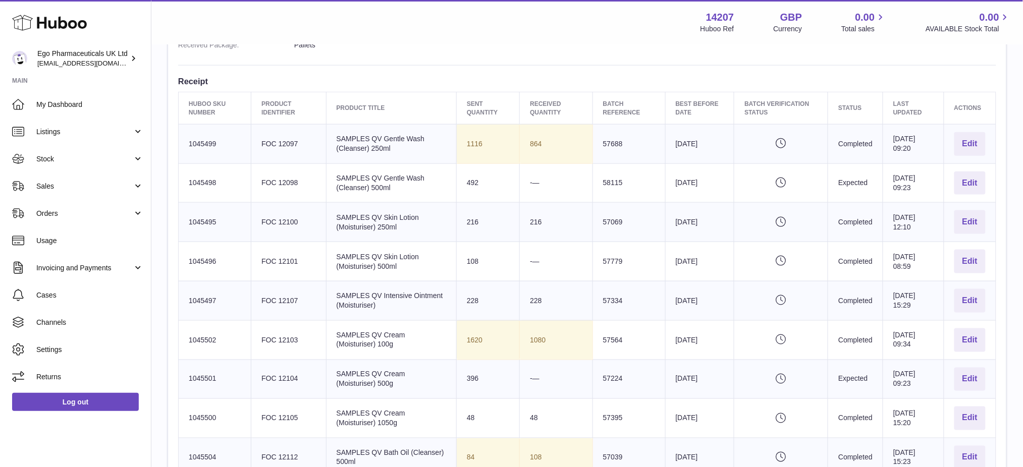
scroll to position [336, 0]
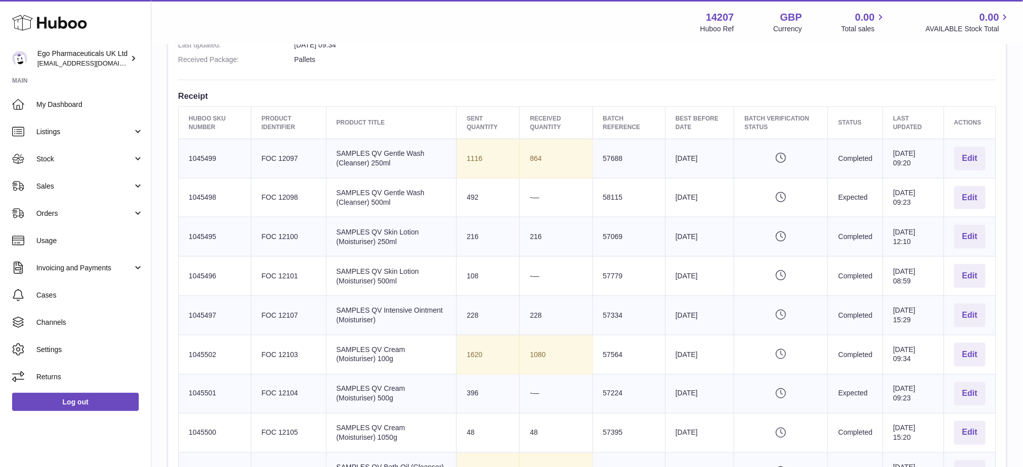
drag, startPoint x: 794, startPoint y: 61, endPoint x: 636, endPoint y: 89, distance: 161.1
click at [794, 61] on dd "Pallets" at bounding box center [645, 60] width 702 height 10
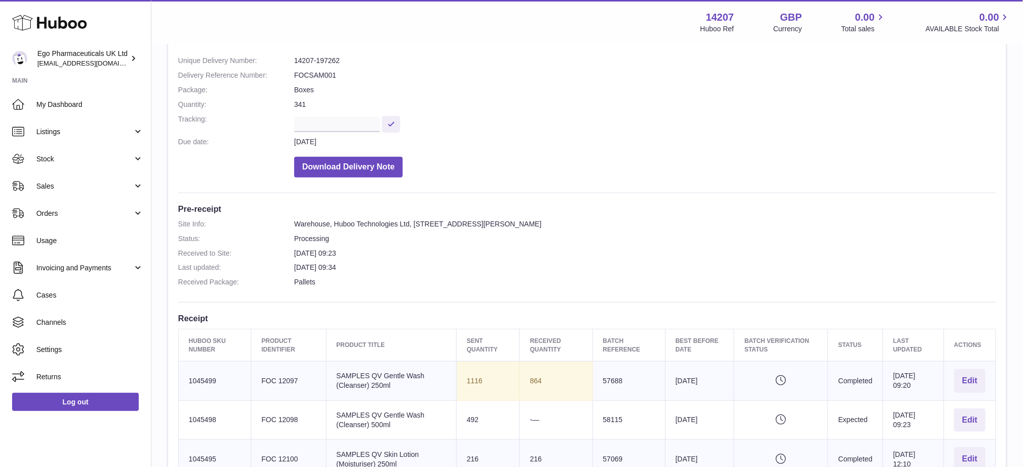
scroll to position [0, 0]
